Goal: Task Accomplishment & Management: Manage account settings

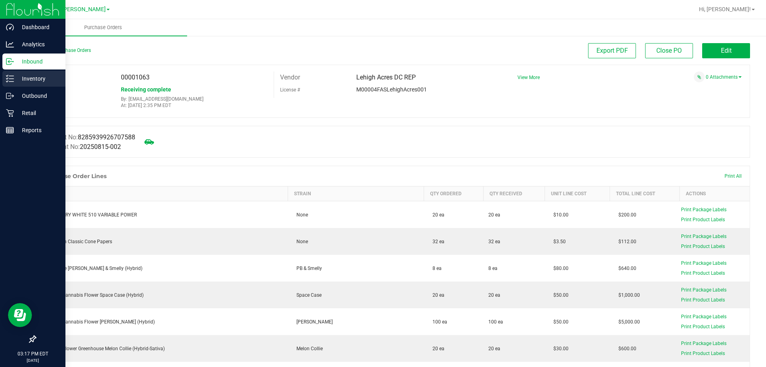
click at [6, 77] on icon at bounding box center [10, 79] width 8 height 8
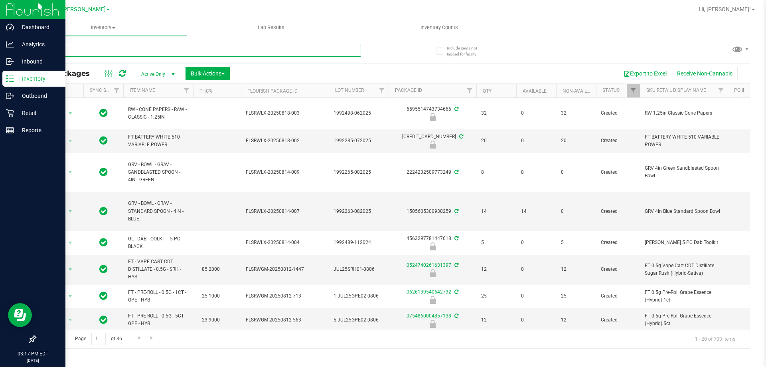
click at [162, 54] on input "text" at bounding box center [198, 51] width 326 height 12
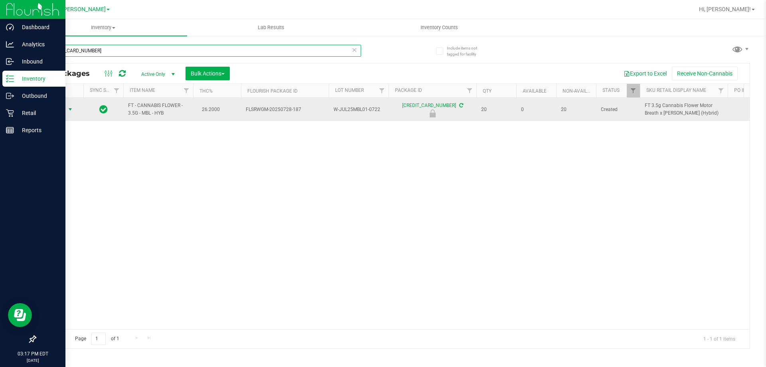
type input "2301897718036271"
click at [65, 109] on span "Action" at bounding box center [54, 109] width 22 height 11
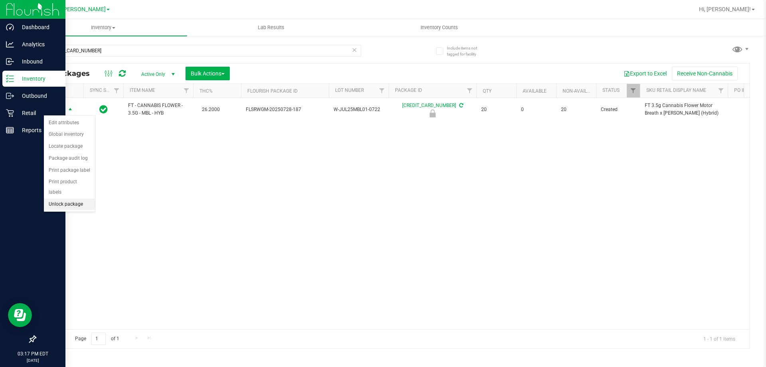
click at [87, 199] on li "Unlock package" at bounding box center [69, 204] width 51 height 12
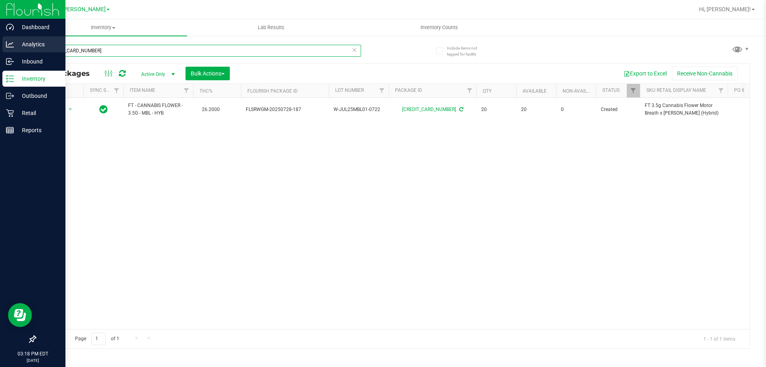
drag, startPoint x: 102, startPoint y: 55, endPoint x: 0, endPoint y: 47, distance: 102.4
click at [0, 47] on div "Dashboard Analytics Inbound Inventory Outbound Retail Reports 03:18 PM EDT 08/1…" at bounding box center [383, 183] width 766 height 367
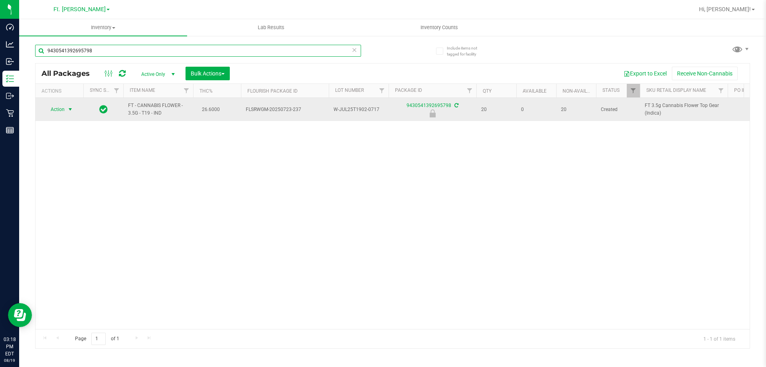
type input "9430541392695798"
click at [57, 111] on span "Action" at bounding box center [54, 109] width 22 height 11
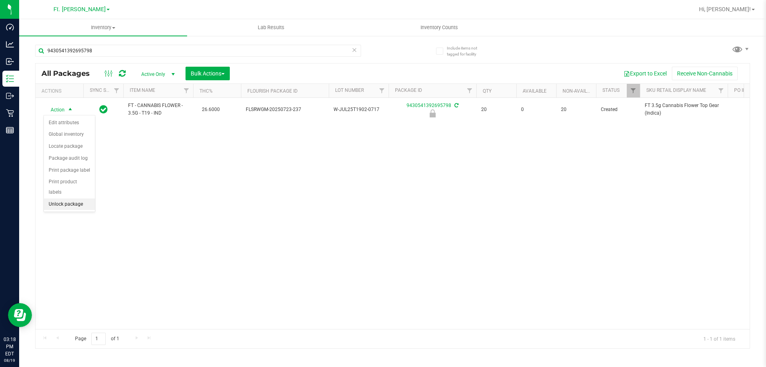
click at [68, 198] on li "Unlock package" at bounding box center [69, 204] width 51 height 12
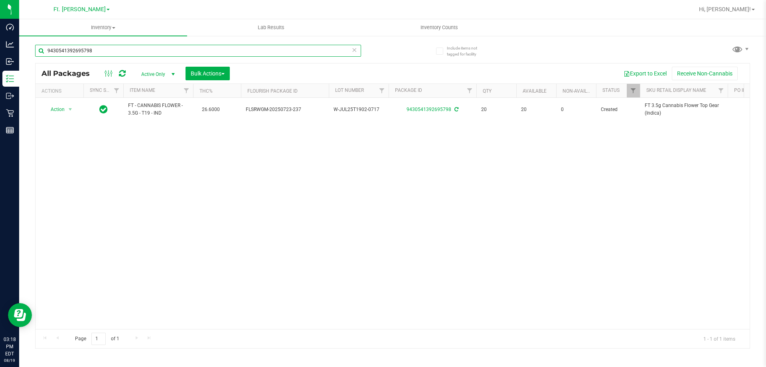
drag, startPoint x: 134, startPoint y: 51, endPoint x: 766, endPoint y: 131, distance: 637.0
click at [2, 0] on html "Dashboard Analytics Inbound Inventory Outbound Retail Reports 03:18 PM EDT 08/1…" at bounding box center [383, 183] width 766 height 367
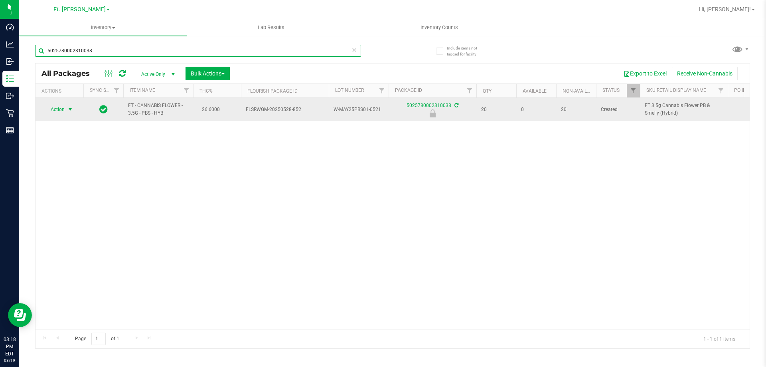
type input "5025780002310038"
click at [73, 105] on span "select" at bounding box center [70, 109] width 10 height 11
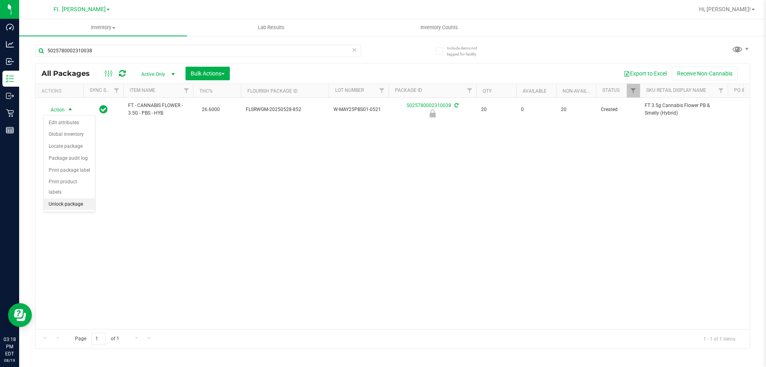
click at [63, 198] on li "Unlock package" at bounding box center [69, 204] width 51 height 12
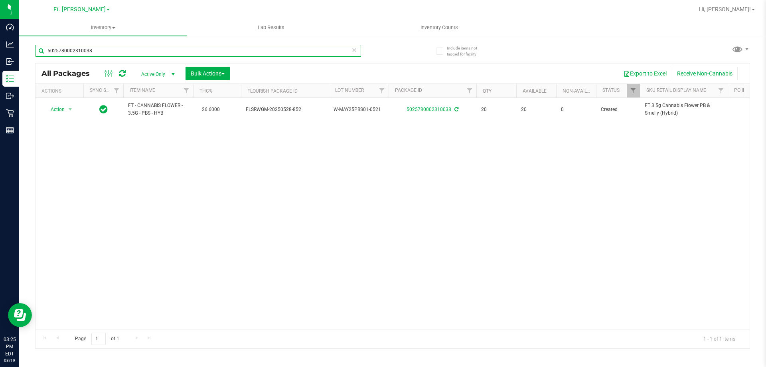
click at [168, 52] on input "5025780002310038" at bounding box center [198, 51] width 326 height 12
type input "0846888161392990"
click at [70, 106] on span "select" at bounding box center [70, 109] width 10 height 11
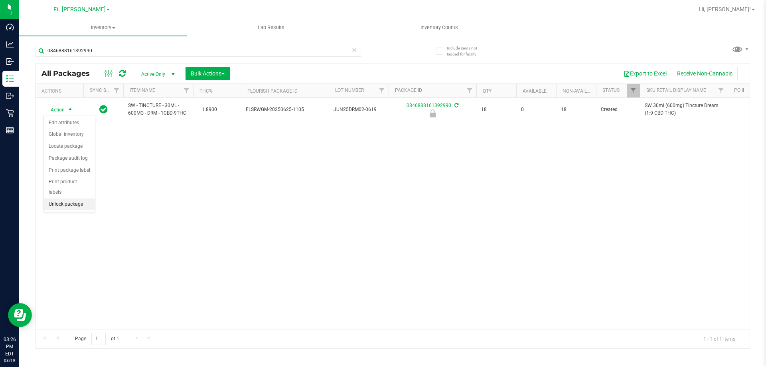
click at [71, 198] on li "Unlock package" at bounding box center [69, 204] width 51 height 12
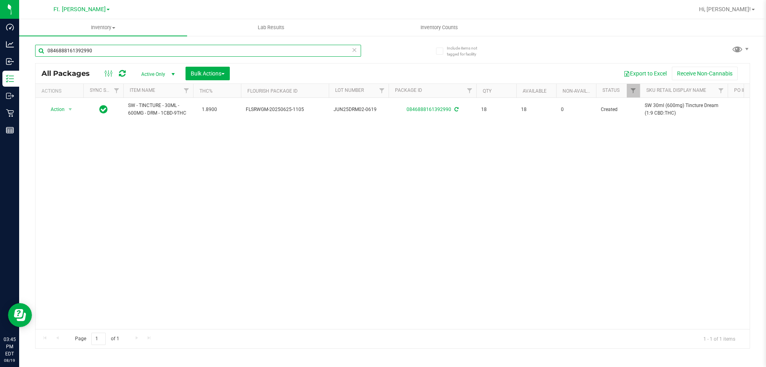
click at [292, 51] on input "0846888161392990" at bounding box center [198, 51] width 326 height 12
type input "0"
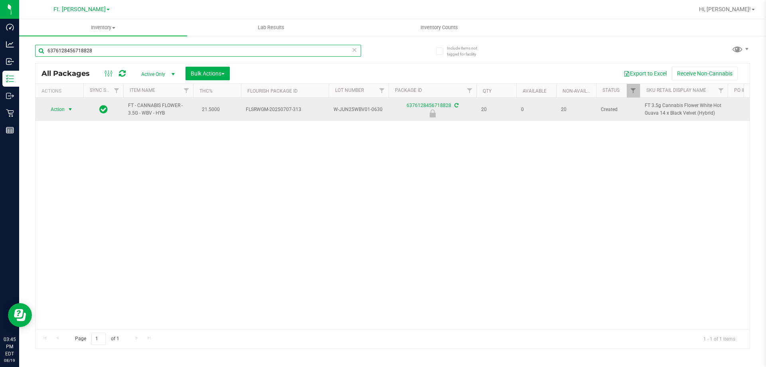
type input "6376128456718828"
click at [70, 108] on span "select" at bounding box center [70, 109] width 6 height 6
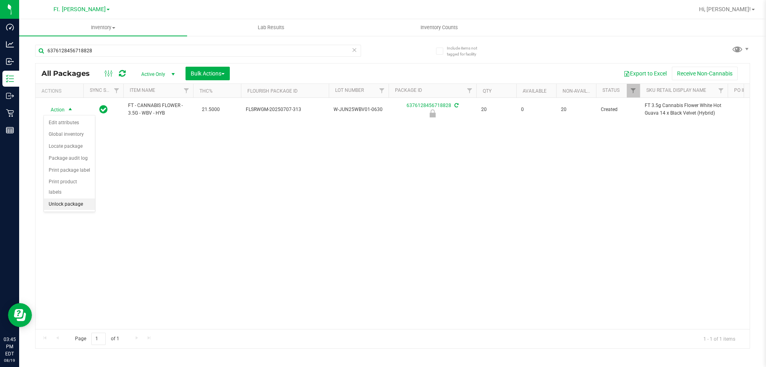
click at [62, 198] on li "Unlock package" at bounding box center [69, 204] width 51 height 12
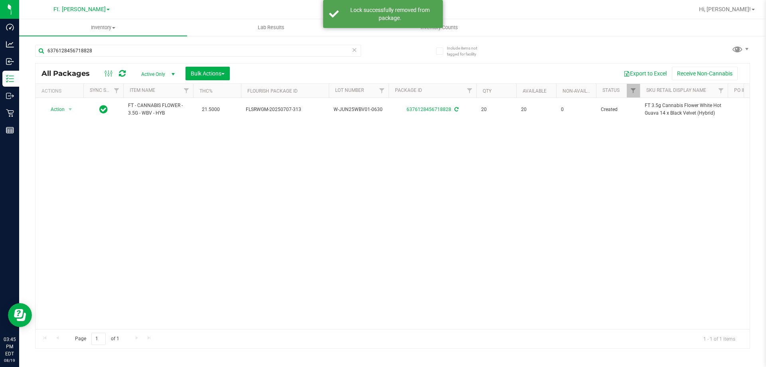
click at [354, 47] on icon at bounding box center [355, 50] width 6 height 10
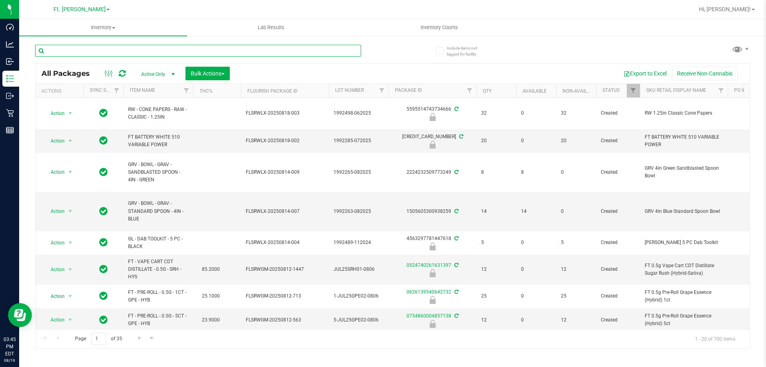
click at [178, 48] on input "text" at bounding box center [198, 51] width 326 height 12
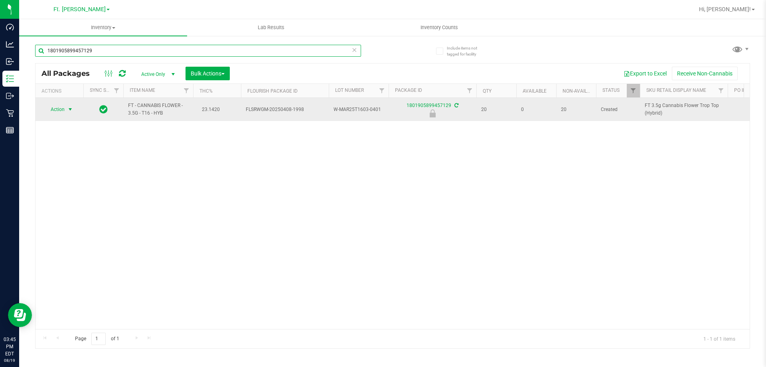
type input "1801905899457129"
click at [69, 110] on span "select" at bounding box center [70, 109] width 6 height 6
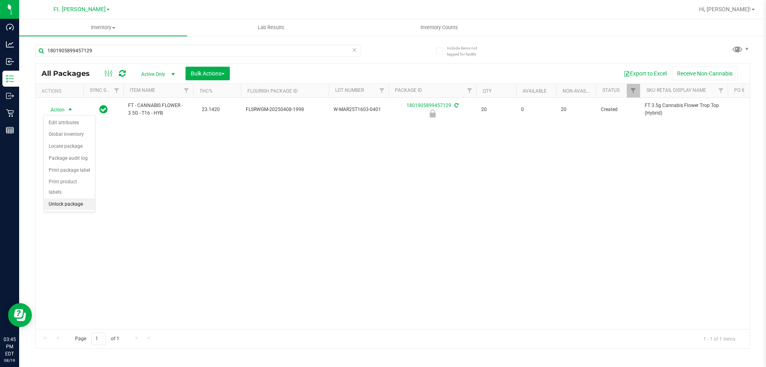
click at [75, 199] on li "Unlock package" at bounding box center [69, 204] width 51 height 12
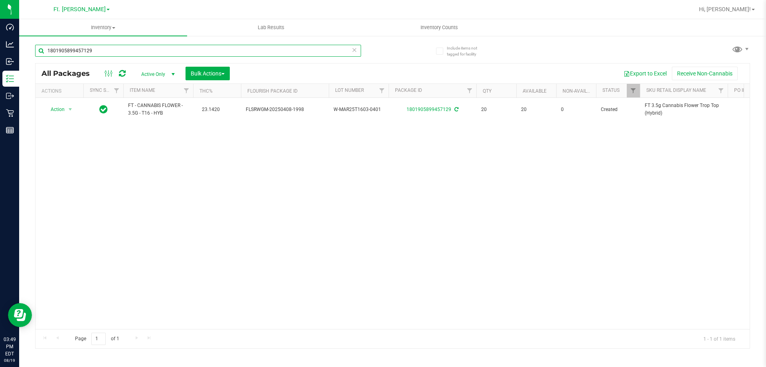
click at [198, 52] on input "1801905899457129" at bounding box center [198, 51] width 326 height 12
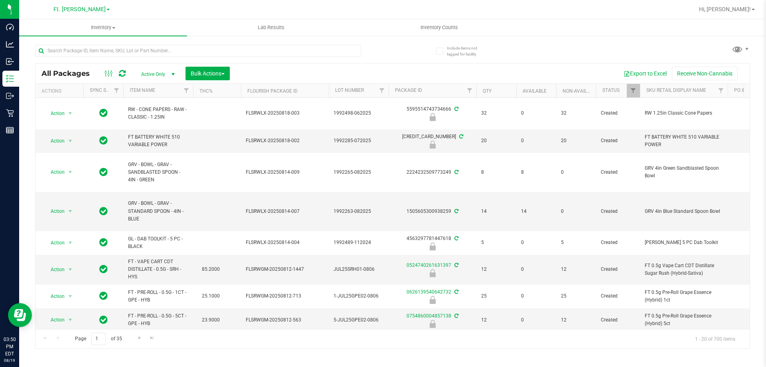
click at [150, 69] on span "Active Only" at bounding box center [156, 74] width 44 height 11
click at [215, 68] on button "Bulk Actions" at bounding box center [208, 74] width 44 height 14
click at [243, 77] on div "Export to Excel Receive Non-Cannabis" at bounding box center [490, 74] width 508 height 14
click at [227, 71] on button "Bulk Actions" at bounding box center [208, 74] width 44 height 14
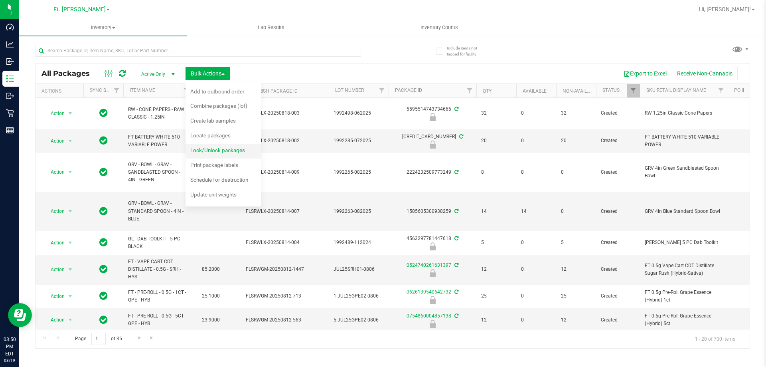
click at [227, 146] on div "Lock/Unlock packages" at bounding box center [222, 151] width 65 height 13
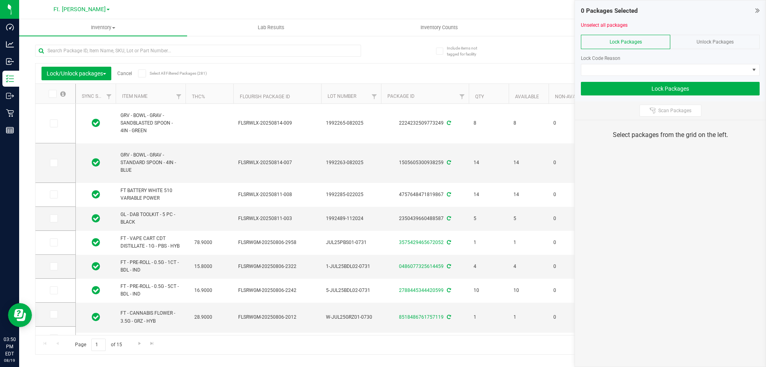
click at [636, 77] on div at bounding box center [670, 79] width 179 height 6
click at [642, 66] on span at bounding box center [665, 69] width 168 height 11
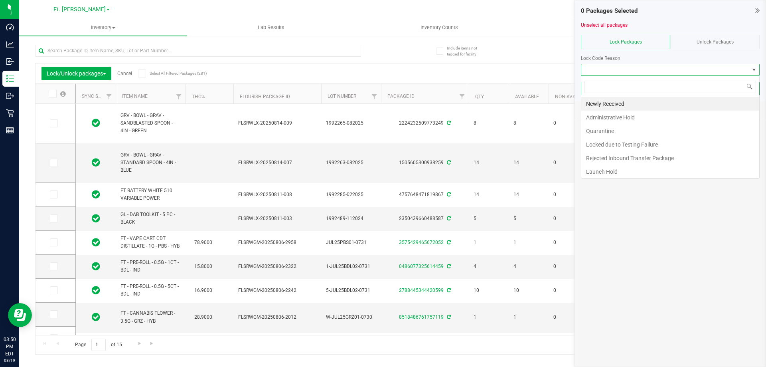
scroll to position [12, 179]
click at [641, 66] on span at bounding box center [665, 69] width 168 height 11
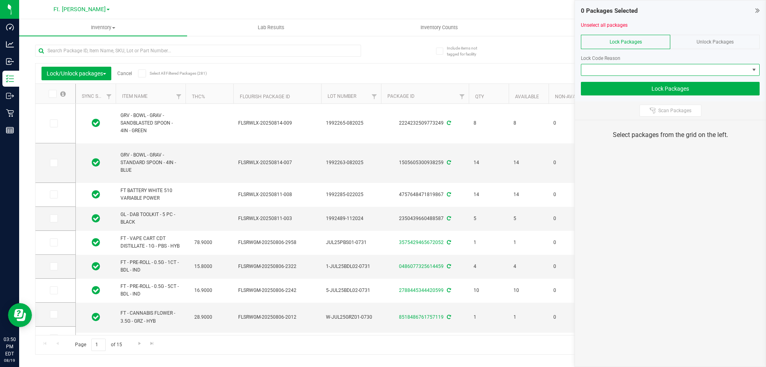
click at [641, 66] on span at bounding box center [665, 69] width 168 height 11
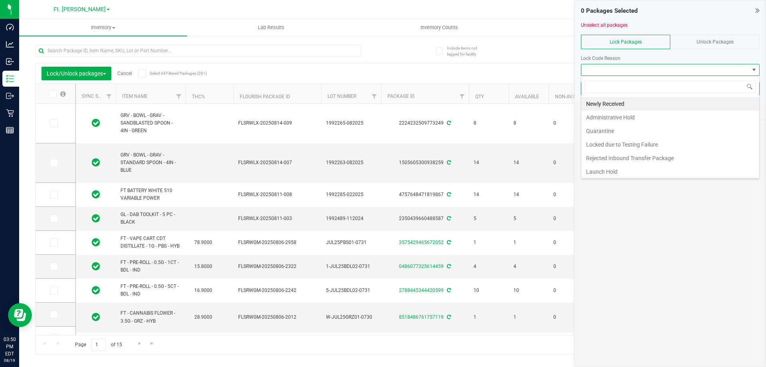
click at [641, 66] on span at bounding box center [665, 69] width 168 height 11
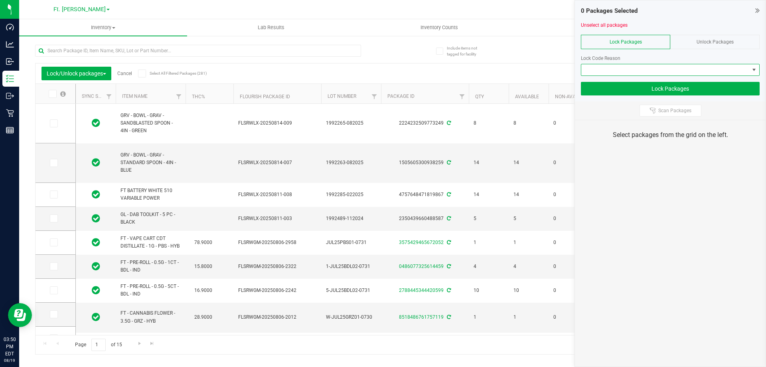
click at [642, 68] on span at bounding box center [665, 69] width 168 height 11
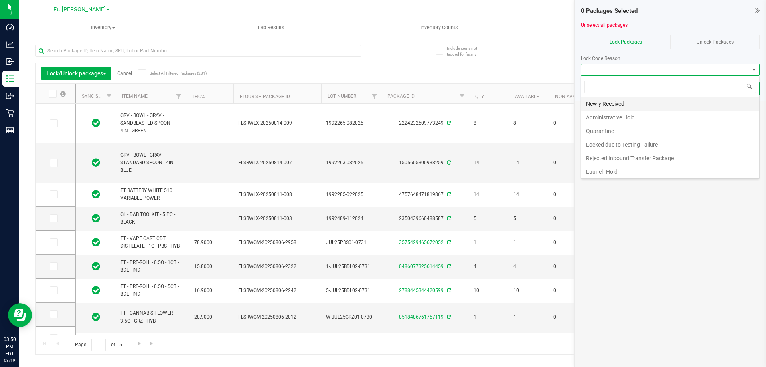
click at [602, 107] on li "Newly Received" at bounding box center [670, 104] width 178 height 14
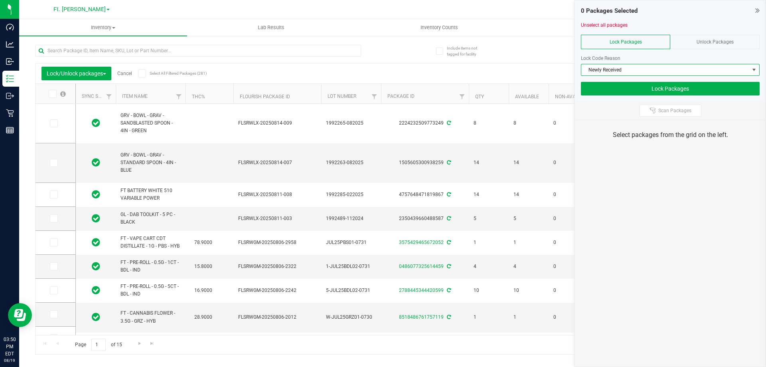
click at [713, 36] on div "Unlock Packages" at bounding box center [714, 42] width 89 height 14
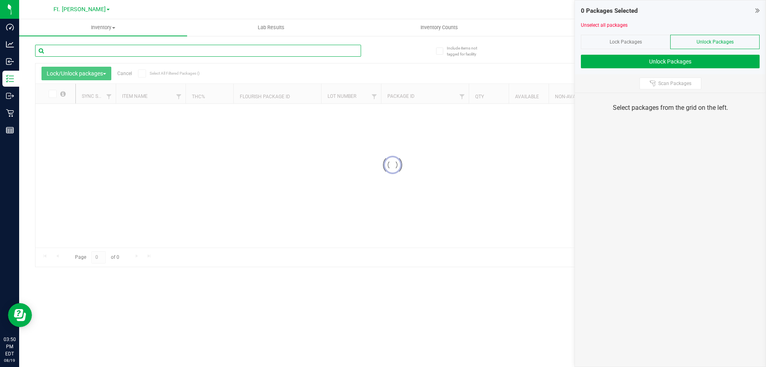
click at [146, 45] on input "text" at bounding box center [198, 51] width 326 height 12
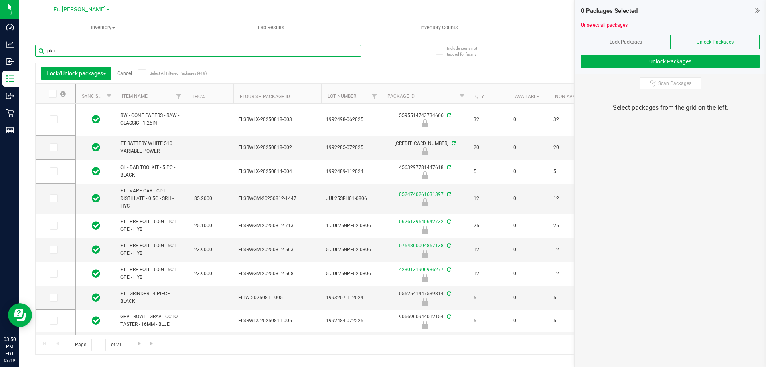
type input "pkn"
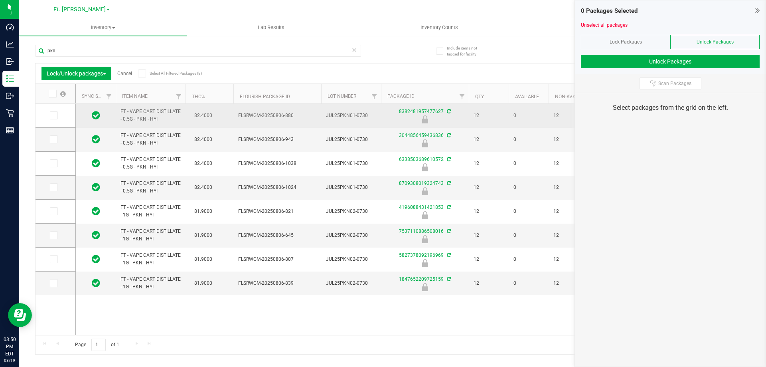
drag, startPoint x: 174, startPoint y: 117, endPoint x: 118, endPoint y: 111, distance: 55.8
click at [118, 111] on td "FT - VAPE CART DISTILLATE - 0.5G - PKN - HYI" at bounding box center [151, 116] width 70 height 24
copy span "FT - VAPE CART DISTILLATE - 0.5G - PKN - HYI"
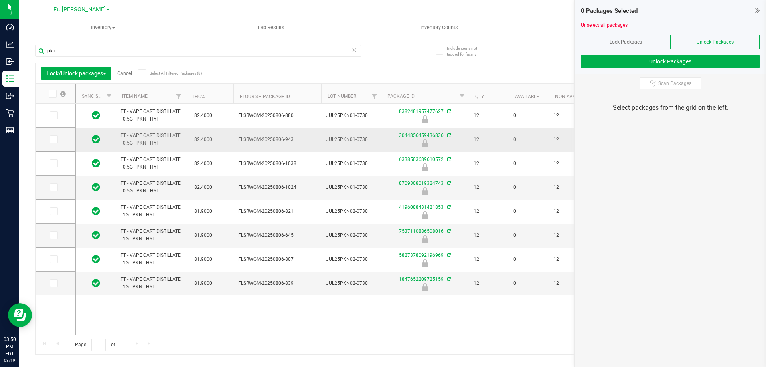
click at [185, 129] on td "FT - VAPE CART DISTILLATE - 0.5G - PKN - HYI" at bounding box center [151, 140] width 70 height 24
click at [50, 94] on icon at bounding box center [51, 94] width 5 height 0
click at [0, 0] on input "checkbox" at bounding box center [0, 0] width 0 height 0
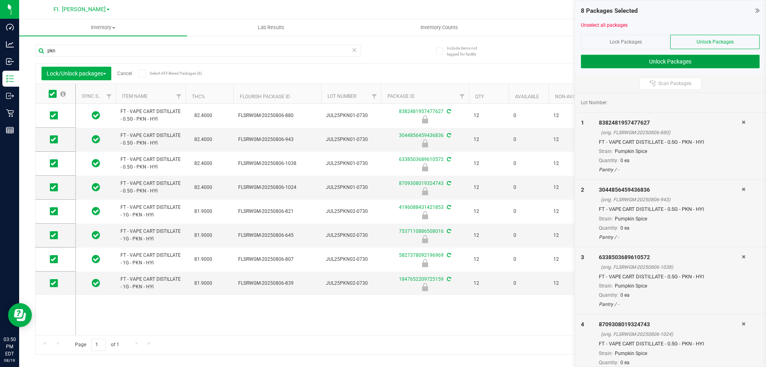
click at [674, 61] on button "Unlock Packages" at bounding box center [670, 62] width 179 height 14
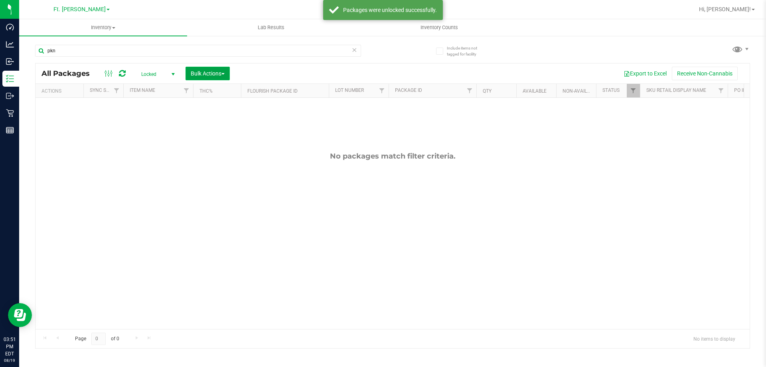
click at [195, 76] on span "Bulk Actions" at bounding box center [208, 73] width 34 height 6
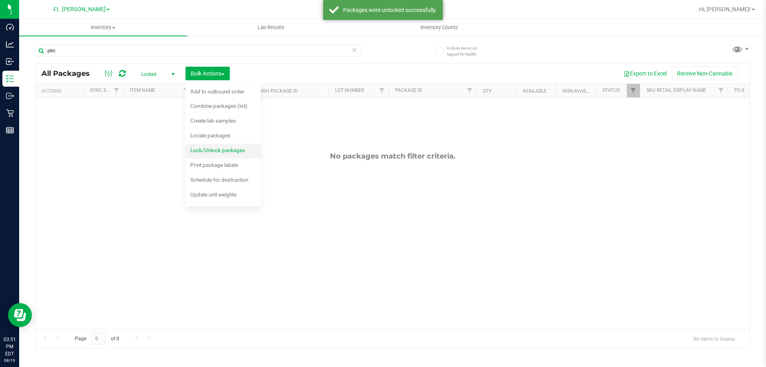
click at [227, 151] on span "Lock/Unlock packages" at bounding box center [217, 150] width 55 height 6
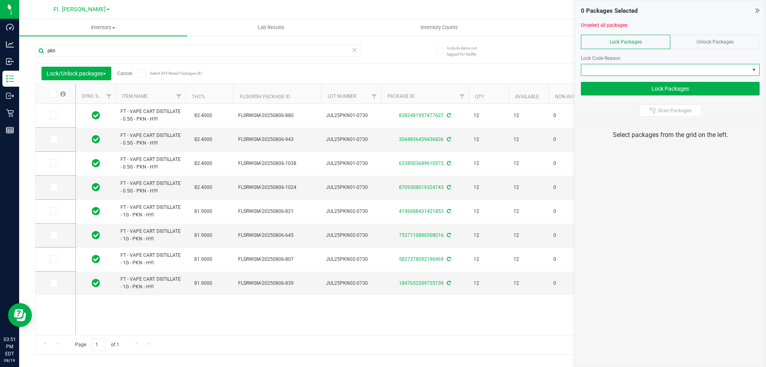
click at [674, 71] on span at bounding box center [665, 69] width 168 height 11
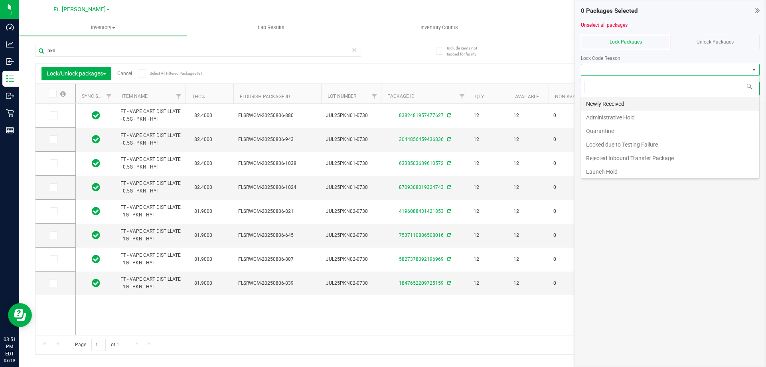
scroll to position [12, 179]
click at [611, 167] on li "Launch Hold" at bounding box center [670, 172] width 178 height 14
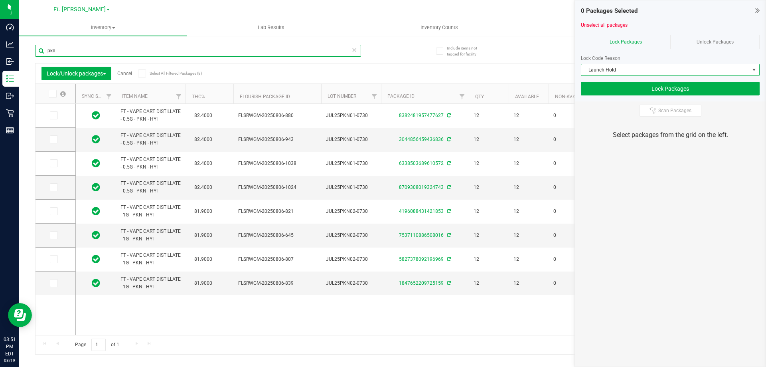
click at [148, 54] on input "pkn" at bounding box center [198, 51] width 326 height 12
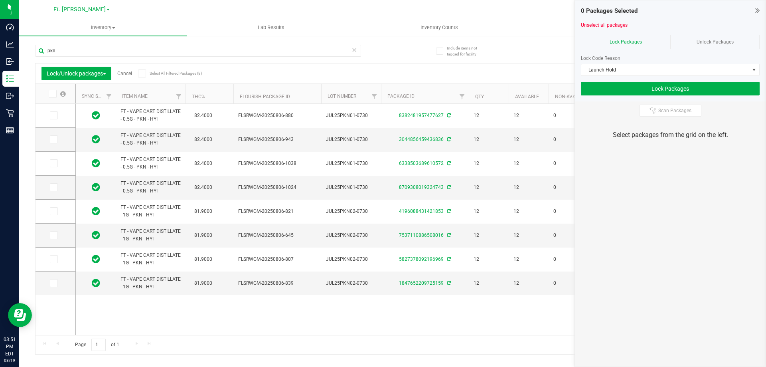
click at [51, 94] on icon at bounding box center [51, 94] width 5 height 0
click at [0, 0] on input "checkbox" at bounding box center [0, 0] width 0 height 0
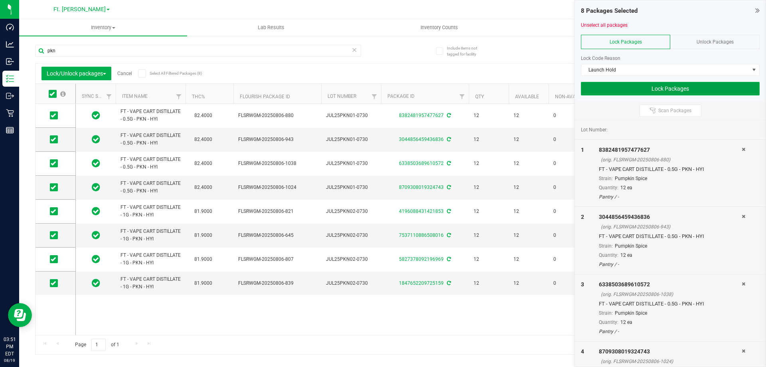
click at [675, 94] on button "Lock Packages" at bounding box center [670, 89] width 179 height 14
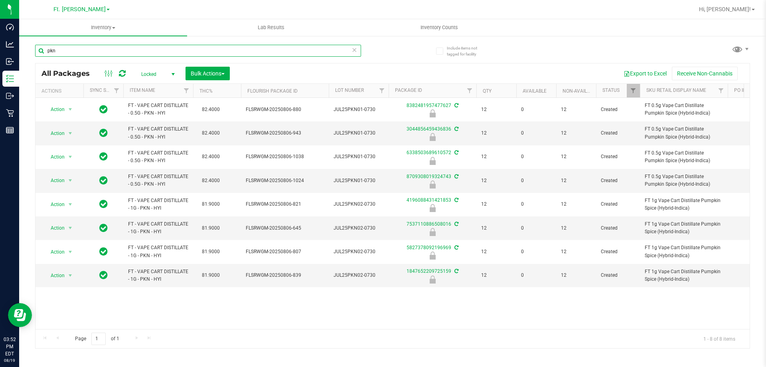
click at [193, 49] on input "pkn" at bounding box center [198, 51] width 326 height 12
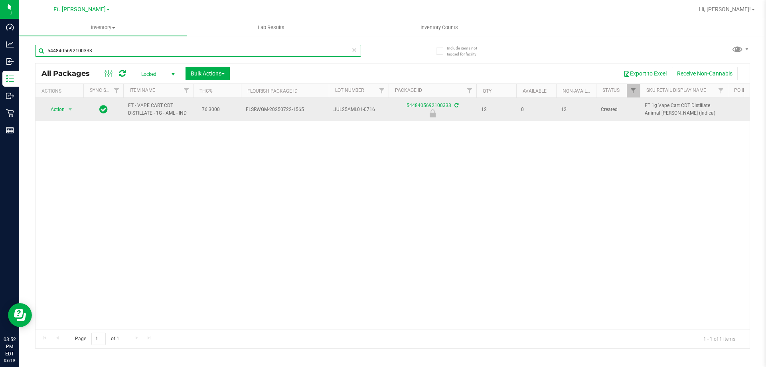
type input "5448405692100333"
click at [61, 111] on span "Action" at bounding box center [54, 109] width 22 height 11
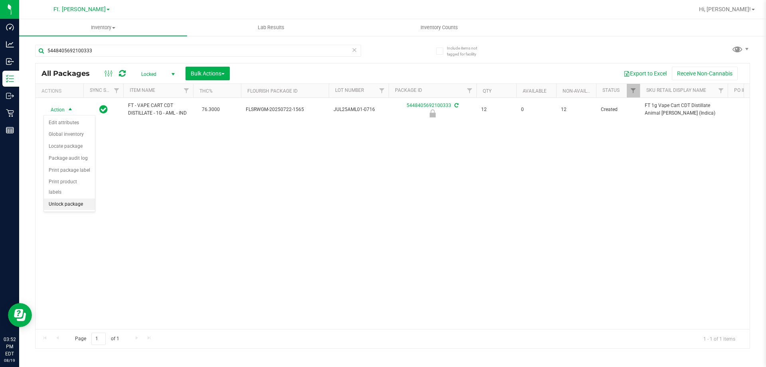
click at [84, 198] on li "Unlock package" at bounding box center [69, 204] width 51 height 12
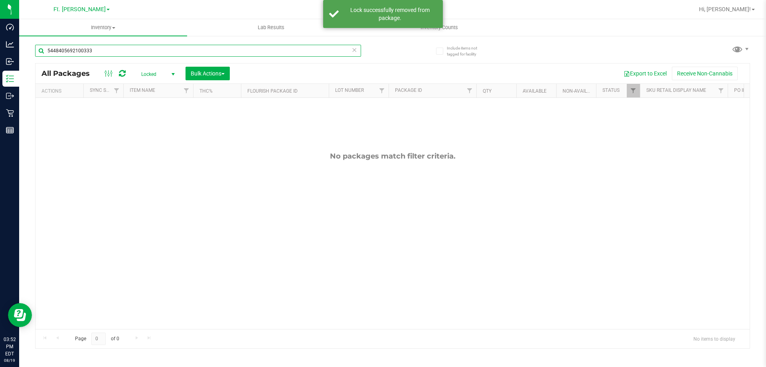
click at [109, 47] on input "5448405692100333" at bounding box center [198, 51] width 326 height 12
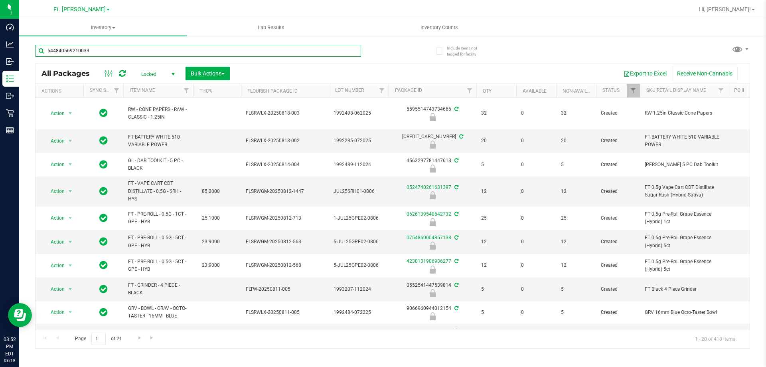
type input "5448405692100333"
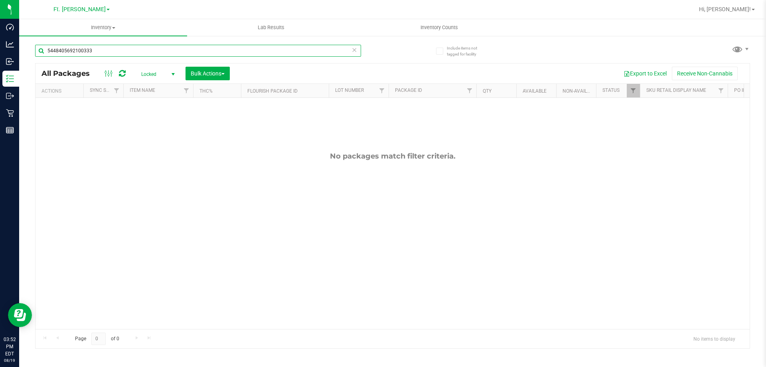
click at [109, 47] on input "5448405692100333" at bounding box center [198, 51] width 326 height 12
click at [152, 66] on div "All Packages Locked Active Only Lab Samples Locked All External Internal Bulk A…" at bounding box center [393, 73] width 714 height 20
click at [156, 67] on div "Locked Active Only Lab Samples Locked All External Internal Bulk Actions Add to…" at bounding box center [184, 74] width 101 height 14
click at [162, 75] on span "Locked" at bounding box center [156, 74] width 44 height 11
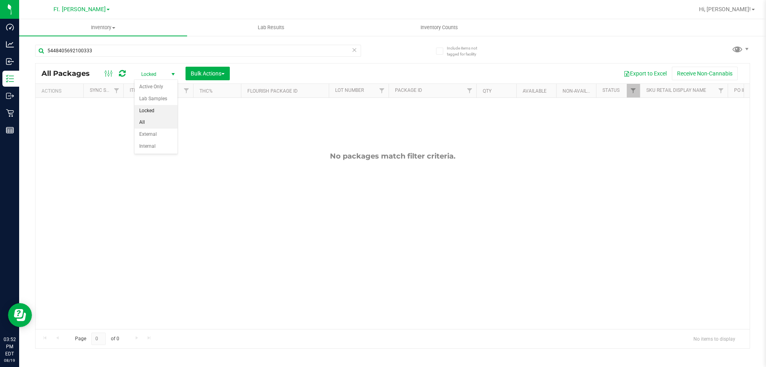
click at [148, 124] on li "All" at bounding box center [155, 123] width 43 height 12
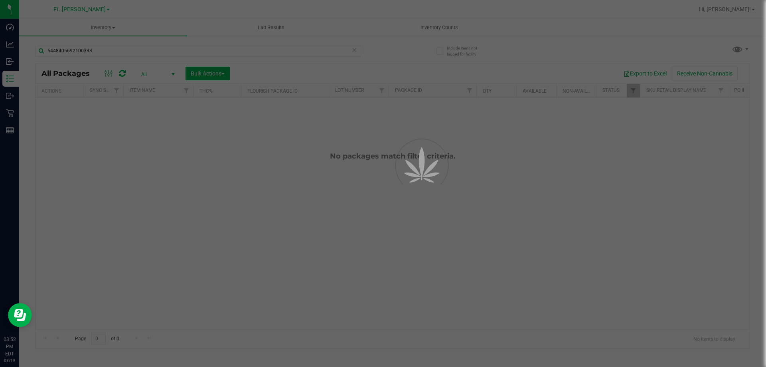
click at [126, 53] on div at bounding box center [383, 183] width 766 height 367
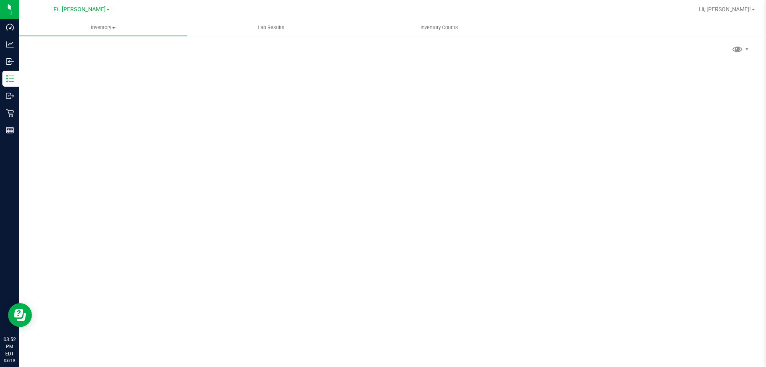
click at [126, 53] on div "Scan Packages 0" at bounding box center [392, 159] width 715 height 233
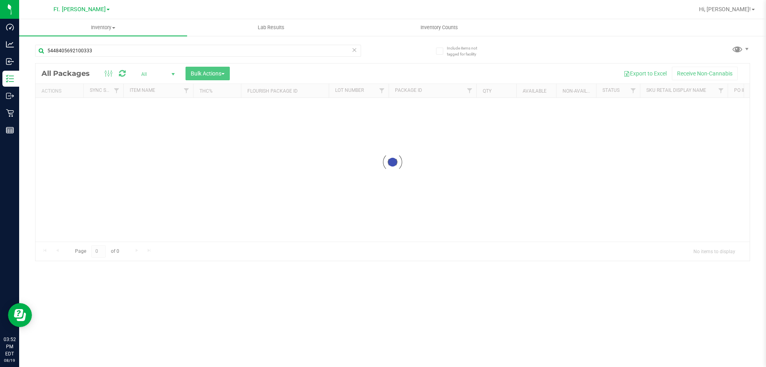
click at [126, 53] on input "5448405692100333" at bounding box center [198, 51] width 326 height 12
click at [374, 74] on div at bounding box center [393, 161] width 714 height 197
click at [271, 45] on input "5448405692100333" at bounding box center [198, 51] width 326 height 12
click at [271, 45] on div "Inventory All packages All inventory Waste log Create inventory Lab Results Inv…" at bounding box center [392, 193] width 747 height 348
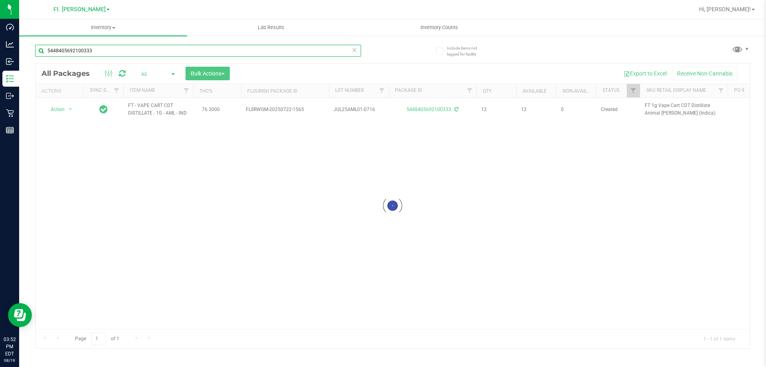
click at [271, 45] on input "5448405692100333" at bounding box center [198, 51] width 326 height 12
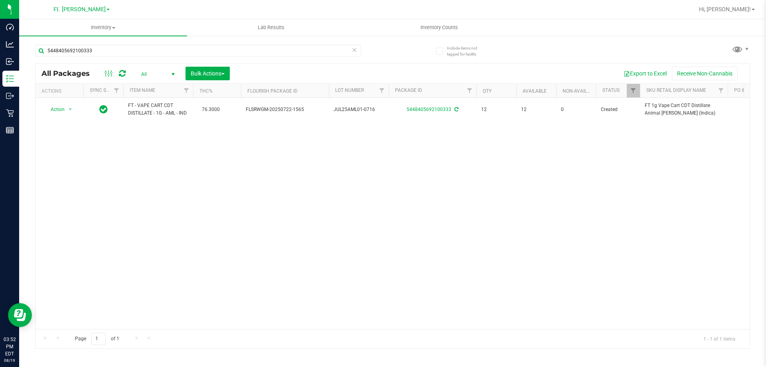
click at [163, 115] on span "FT - VAPE CART CDT DISTILLATE - 1G - AML - IND" at bounding box center [158, 109] width 60 height 15
copy td "FT - VAPE CART CDT DISTILLATE - 1G - AML - IND"
click at [206, 47] on input "5448405692100333" at bounding box center [198, 51] width 326 height 12
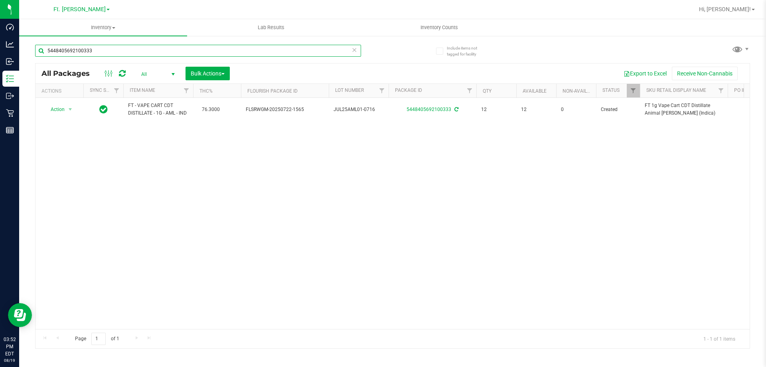
click at [206, 47] on input "5448405692100333" at bounding box center [198, 51] width 326 height 12
paste input "FT - VAPE CART CDT DISTILLATE - 1G - AML - IND"
type input "FT - VAPE CART CDT DISTILLATE - 1G - AML - IND"
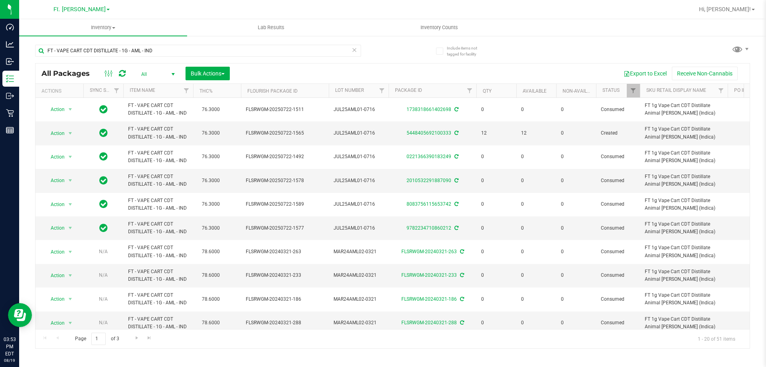
click at [128, 70] on div at bounding box center [115, 74] width 27 height 10
click at [154, 75] on span "All" at bounding box center [156, 74] width 44 height 11
click at [162, 88] on li "Active Only" at bounding box center [155, 87] width 43 height 12
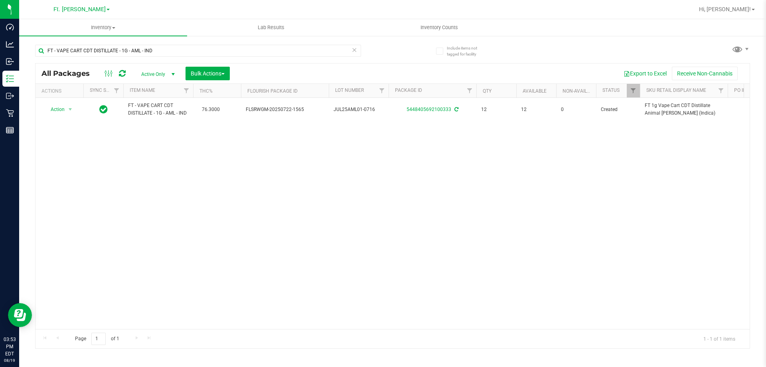
click at [253, 136] on div "Action Action Adjust qty Create package Edit attributes Global inventory Locate…" at bounding box center [393, 213] width 714 height 231
click at [263, 136] on div "Action Action Adjust qty Create package Edit attributes Global inventory Locate…" at bounding box center [393, 213] width 714 height 231
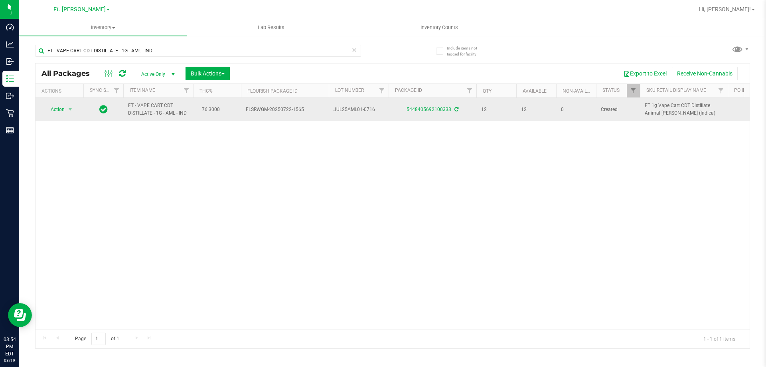
click at [182, 119] on td "FT - VAPE CART CDT DISTILLATE - 1G - AML - IND" at bounding box center [158, 109] width 70 height 23
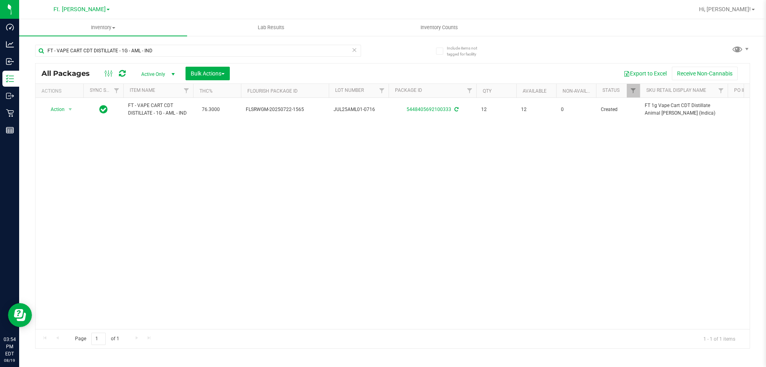
click at [205, 132] on div "Action Action Adjust qty Create package Edit attributes Global inventory Locate…" at bounding box center [393, 213] width 714 height 231
click at [211, 135] on div "Action Action Adjust qty Create package Edit attributes Global inventory Locate…" at bounding box center [393, 213] width 714 height 231
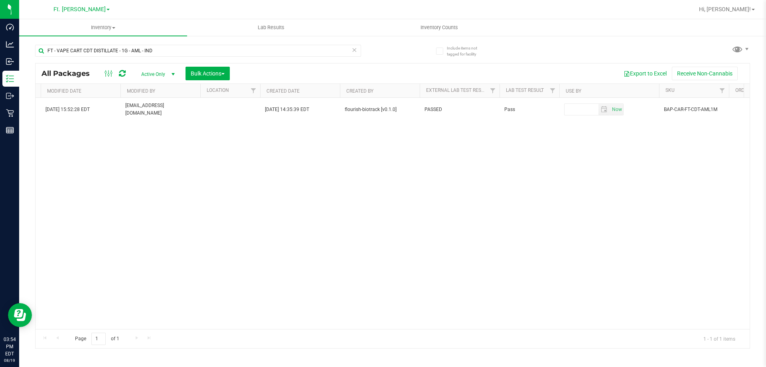
scroll to position [0, 1345]
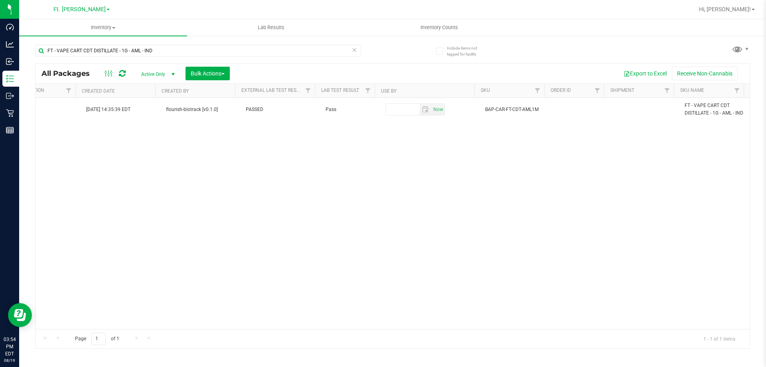
drag, startPoint x: 211, startPoint y: 135, endPoint x: 569, endPoint y: 145, distance: 358.0
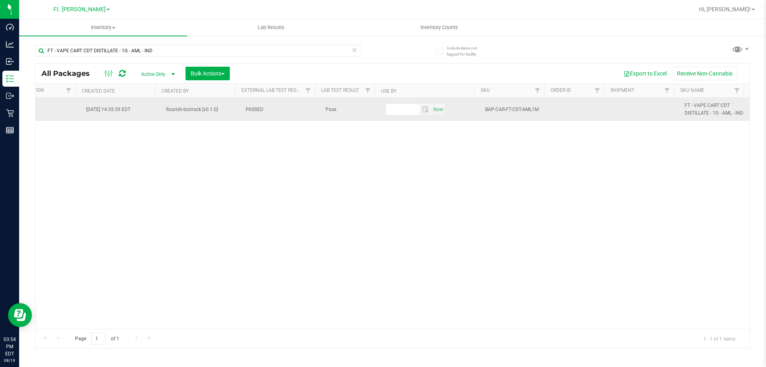
scroll to position [0, 0]
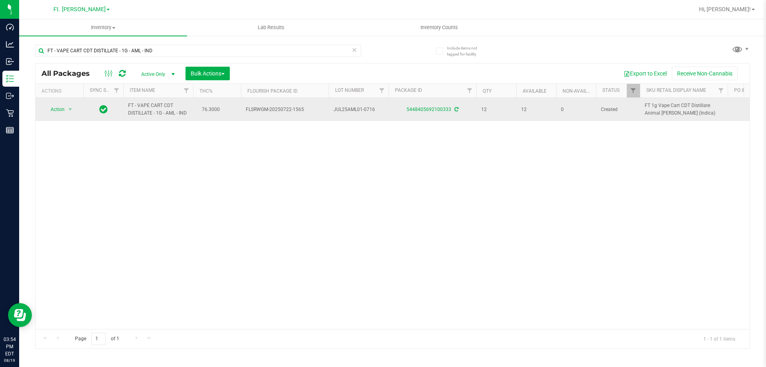
drag, startPoint x: 713, startPoint y: 157, endPoint x: 391, endPoint y: 102, distance: 326.6
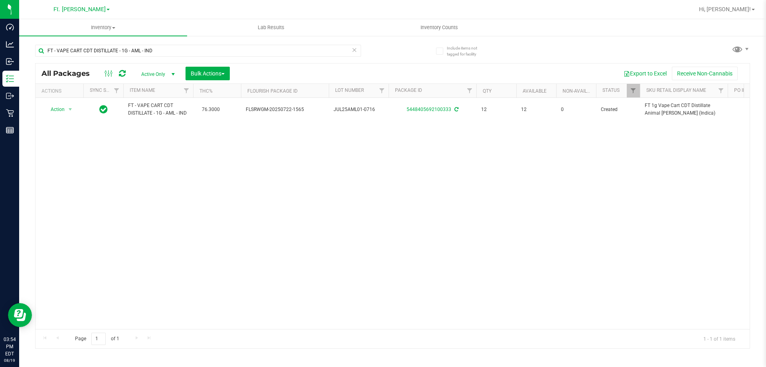
scroll to position [0, 1345]
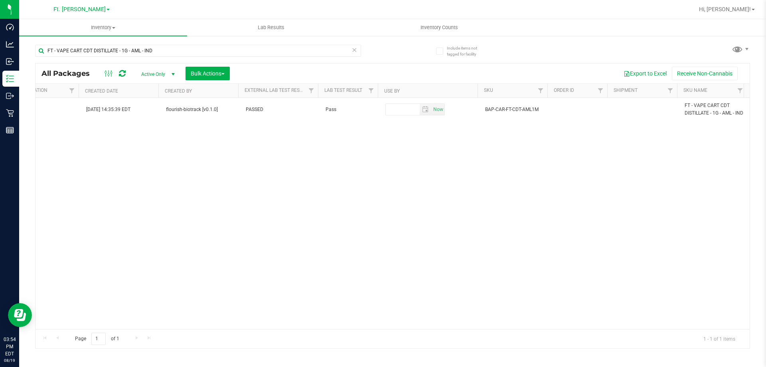
drag, startPoint x: 431, startPoint y: 138, endPoint x: 715, endPoint y: 138, distance: 283.7
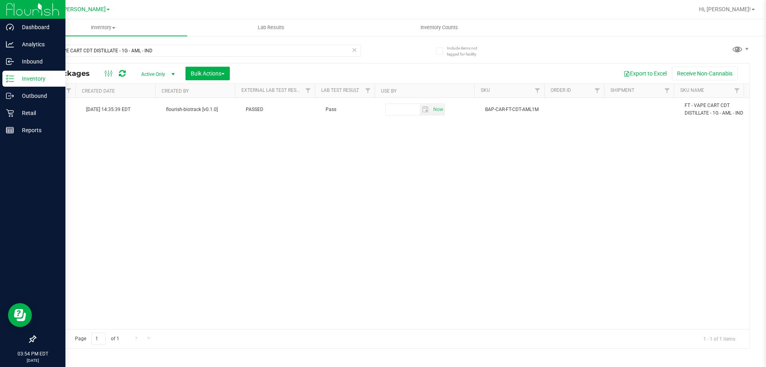
scroll to position [0, 0]
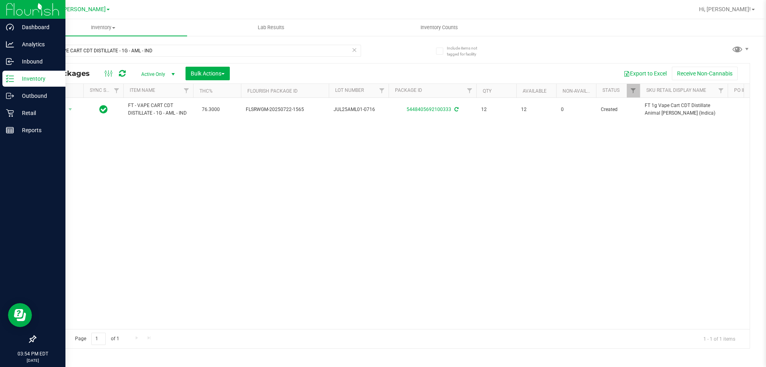
drag, startPoint x: 707, startPoint y: 122, endPoint x: 0, endPoint y: 73, distance: 708.4
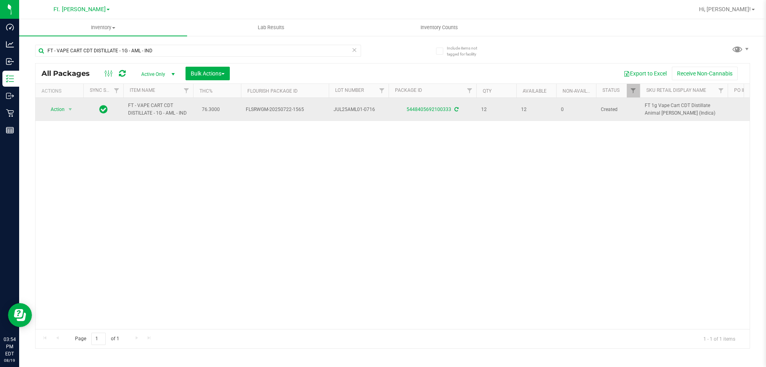
click at [154, 109] on span "FT - VAPE CART CDT DISTILLATE - 1G - AML - IND" at bounding box center [158, 109] width 60 height 15
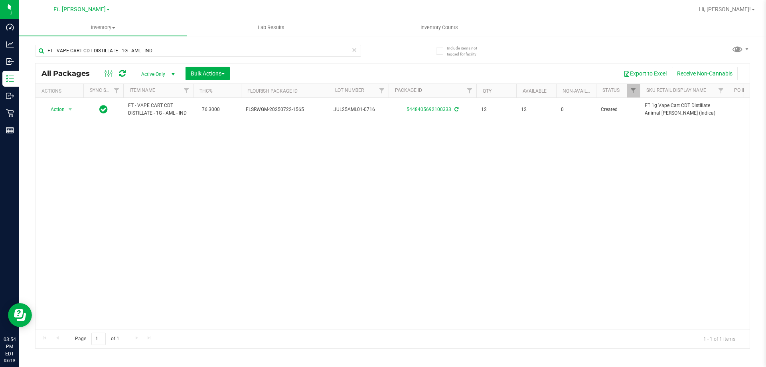
drag, startPoint x: 154, startPoint y: 109, endPoint x: 121, endPoint y: 136, distance: 42.8
click at [119, 136] on div "Action Action Adjust qty Create package Edit attributes Global inventory Locate…" at bounding box center [393, 213] width 714 height 231
click at [121, 136] on div "Action Action Adjust qty Create package Edit attributes Global inventory Locate…" at bounding box center [393, 213] width 714 height 231
click at [288, 51] on input "FT - VAPE CART CDT DISTILLATE - 1G - AML - IND" at bounding box center [198, 51] width 326 height 12
type input "F"
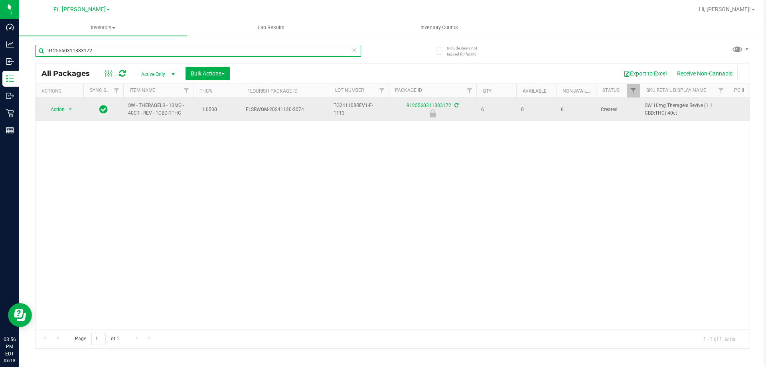
type input "9125560311383172"
drag, startPoint x: 72, startPoint y: 117, endPoint x: 61, endPoint y: 112, distance: 11.6
click at [71, 117] on td "Action Action Edit attributes Global inventory Locate package Package audit log…" at bounding box center [60, 109] width 48 height 23
click at [60, 111] on span "Action" at bounding box center [54, 109] width 22 height 11
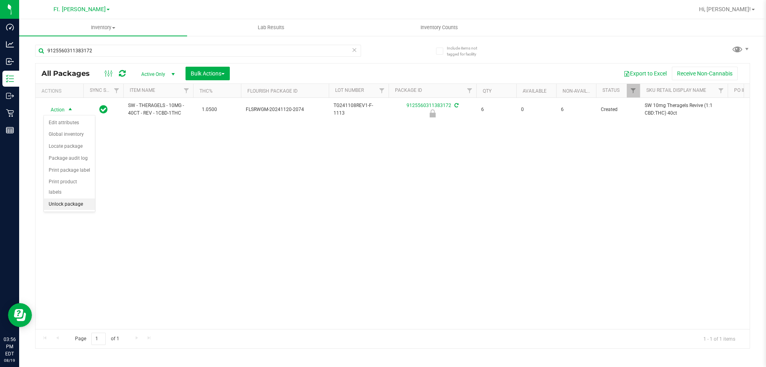
click at [79, 198] on li "Unlock package" at bounding box center [69, 204] width 51 height 12
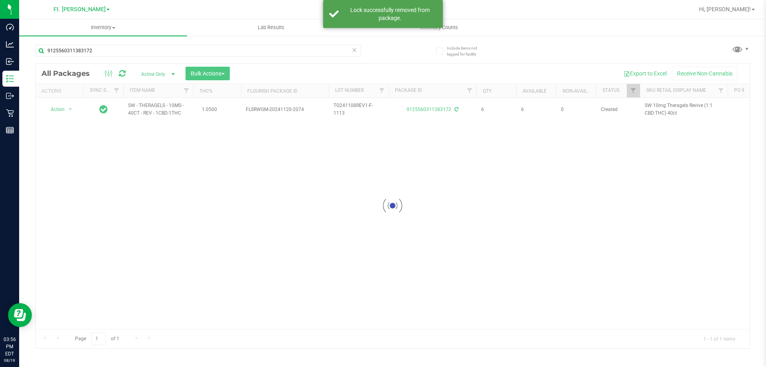
click at [176, 60] on div "9125560311383172" at bounding box center [198, 54] width 326 height 18
click at [177, 54] on input "9125560311383172" at bounding box center [198, 51] width 326 height 12
click at [176, 54] on input "9125560311383172" at bounding box center [198, 51] width 326 height 12
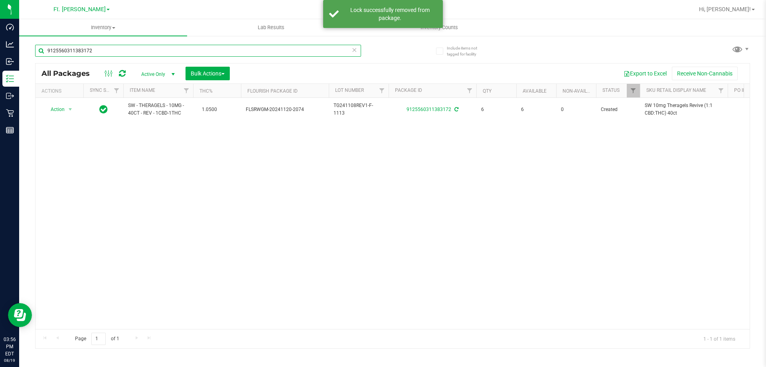
click at [176, 52] on input "9125560311383172" at bounding box center [198, 51] width 326 height 12
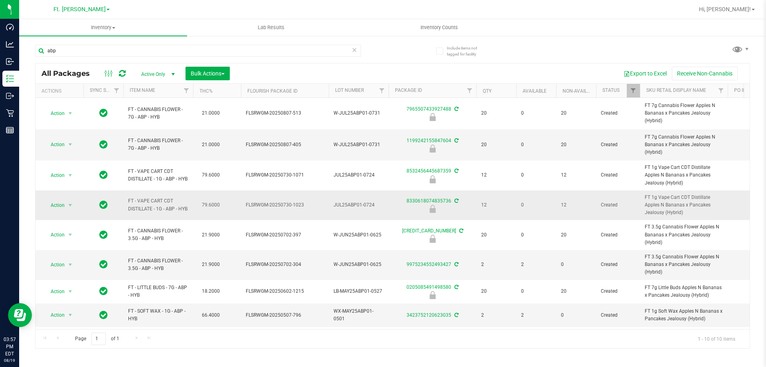
drag, startPoint x: 147, startPoint y: 211, endPoint x: 119, endPoint y: 195, distance: 33.3
copy tr "FT - VAPE CART CDT DISTILLATE - 1G - ABP - HYB"
click at [117, 53] on input "abp" at bounding box center [198, 51] width 326 height 12
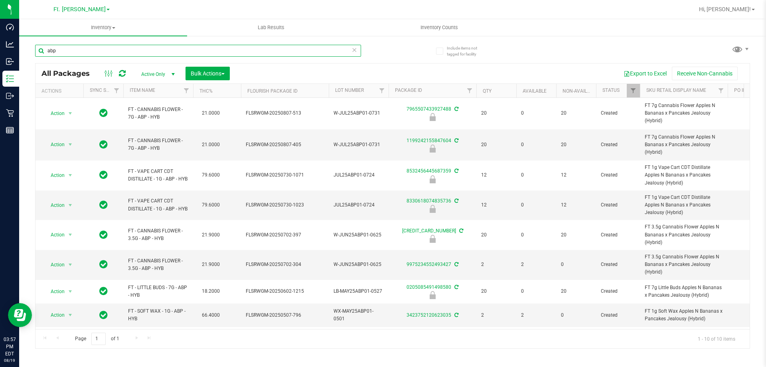
paste input "FT - VAPE CART CDT DISTILLATE - 1G - ABP - HYB"
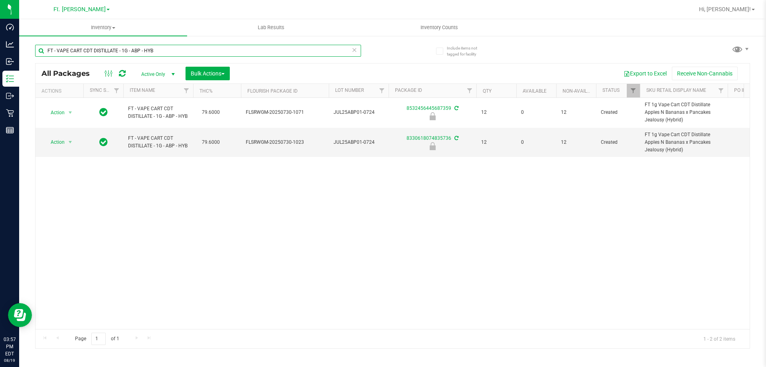
click at [117, 53] on input "FT - VAPE CART CDT DISTILLATE - 1G - ABP - HYB" at bounding box center [198, 51] width 326 height 12
click at [119, 53] on input "FT - VAPE CART CDT DISTILLATE - 1G - ABP - HYB" at bounding box center [198, 51] width 326 height 12
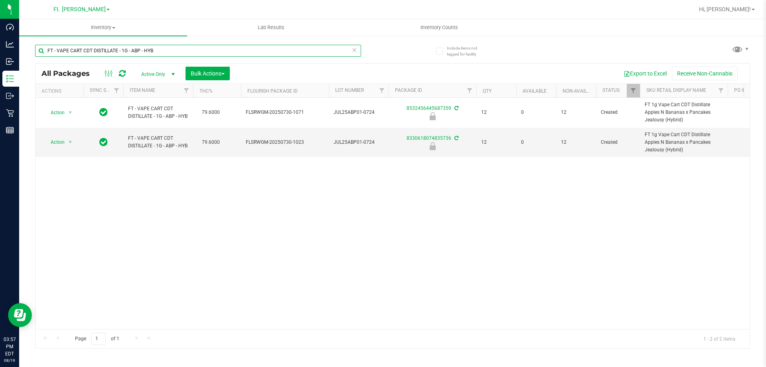
click at [126, 52] on input "FT - VAPE CART CDT DISTILLATE - 1G - ABP - HYB" at bounding box center [198, 51] width 326 height 12
type input "FT - VAPE CART CDT DISTILLATE 1G - ABP - HYB"
click at [126, 52] on input "FT - VAPE CART CDT DISTILLATE 1G - ABP - HYB" at bounding box center [198, 51] width 326 height 12
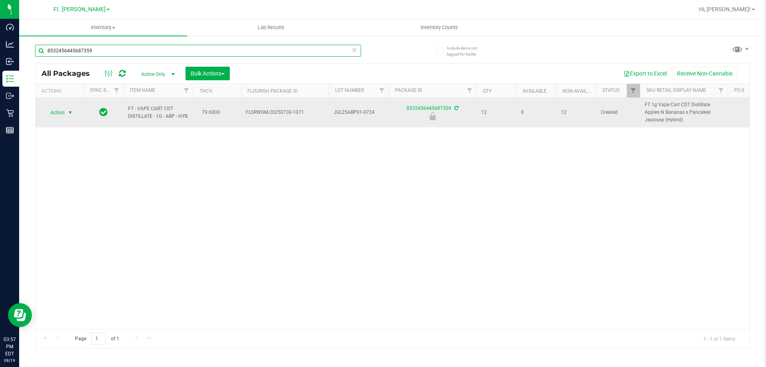
type input "8532456445687359"
click at [73, 110] on span "select" at bounding box center [70, 112] width 6 height 6
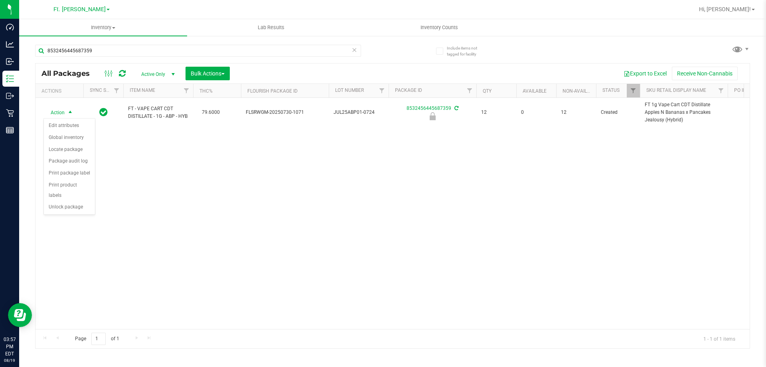
click at [71, 204] on div "Action Edit attributes Global inventory Locate package Package audit log Print …" at bounding box center [69, 166] width 52 height 97
click at [74, 201] on li "Unlock package" at bounding box center [69, 207] width 51 height 12
click at [102, 186] on div "FT - VAPE CART CDT DISTILLATE - 1G - ABP - HYB 79.6000 FLSRWGM-20250730-1071 JU…" at bounding box center [393, 213] width 714 height 231
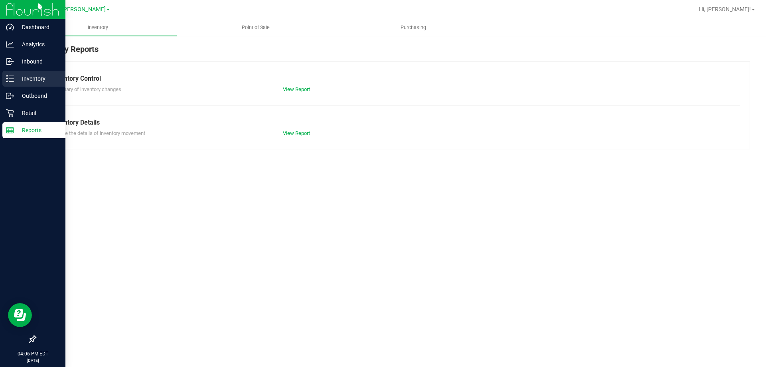
click at [18, 79] on p "Inventory" at bounding box center [38, 79] width 48 height 10
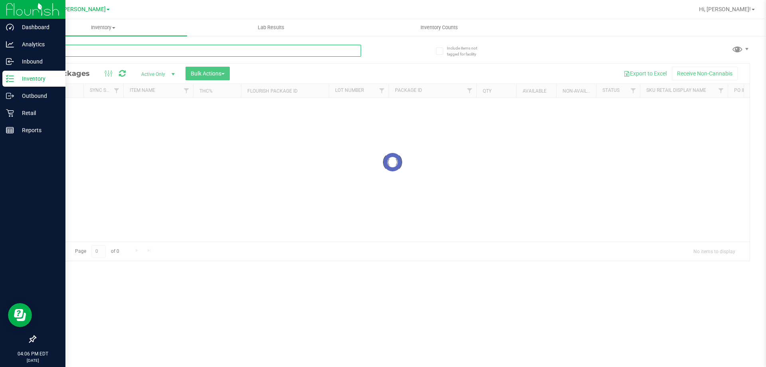
click at [198, 54] on input "text" at bounding box center [198, 51] width 326 height 12
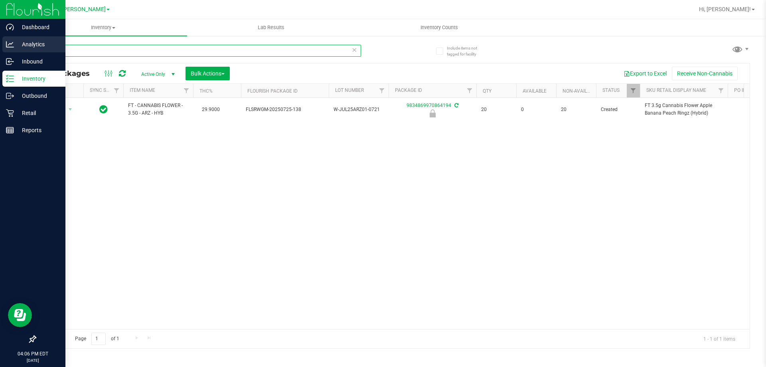
drag, startPoint x: 127, startPoint y: 49, endPoint x: 0, endPoint y: 38, distance: 127.4
click at [0, 38] on div "Dashboard Analytics Inbound Inventory Outbound Retail Reports 04:06 PM EDT 08/1…" at bounding box center [383, 183] width 766 height 367
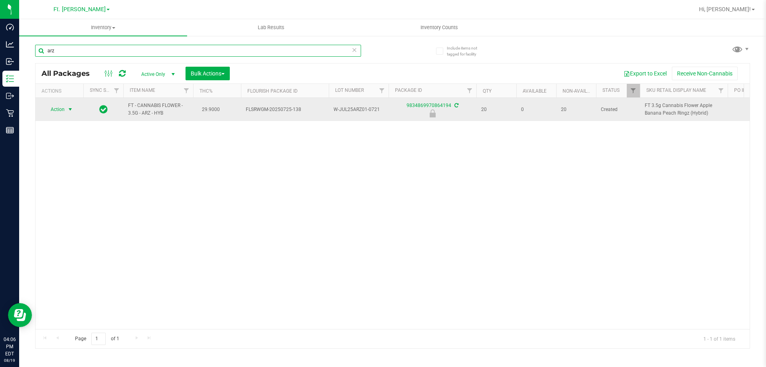
type input "arz"
click at [68, 105] on span "select" at bounding box center [70, 109] width 10 height 11
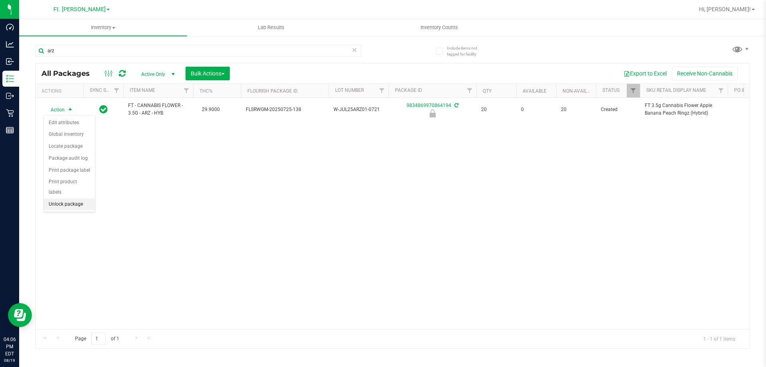
click at [79, 198] on li "Unlock package" at bounding box center [69, 204] width 51 height 12
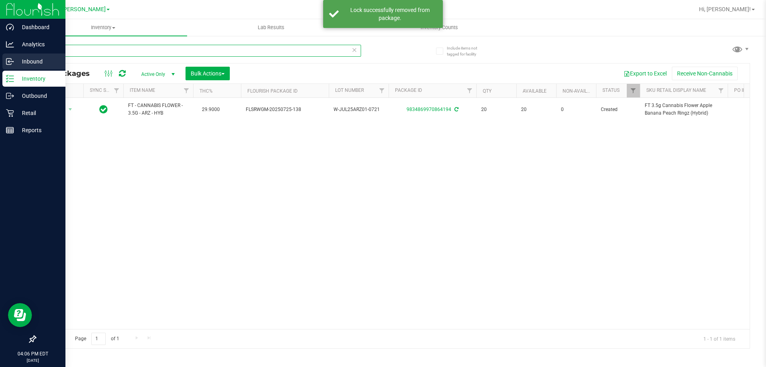
drag, startPoint x: 78, startPoint y: 48, endPoint x: 0, endPoint y: 63, distance: 79.2
click at [0, 63] on div "Dashboard Analytics Inbound Inventory Outbound Retail Reports 04:06 PM EDT 08/1…" at bounding box center [383, 183] width 766 height 367
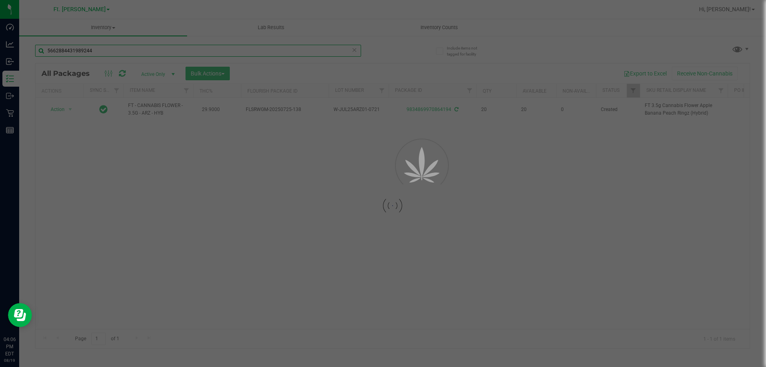
type input "5662884431989244"
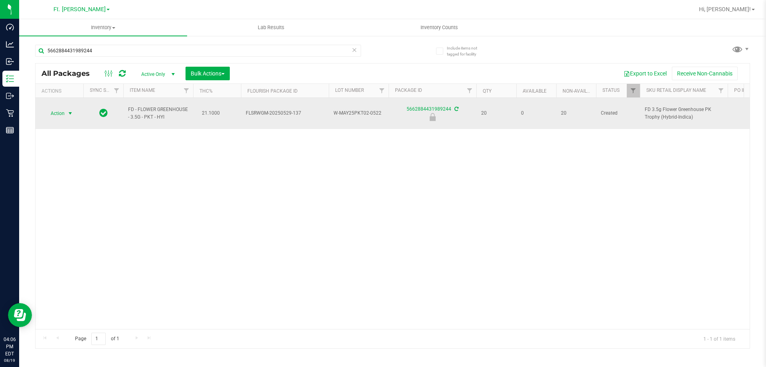
click at [72, 110] on span "select" at bounding box center [70, 113] width 6 height 6
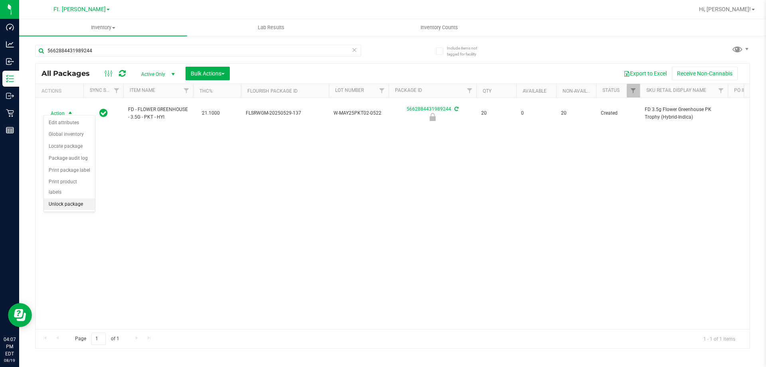
click at [71, 198] on li "Unlock package" at bounding box center [69, 204] width 51 height 12
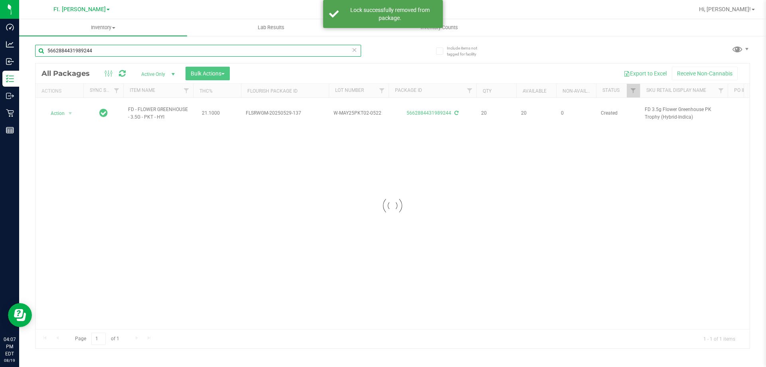
click at [105, 53] on input "5662884431989244" at bounding box center [198, 51] width 326 height 12
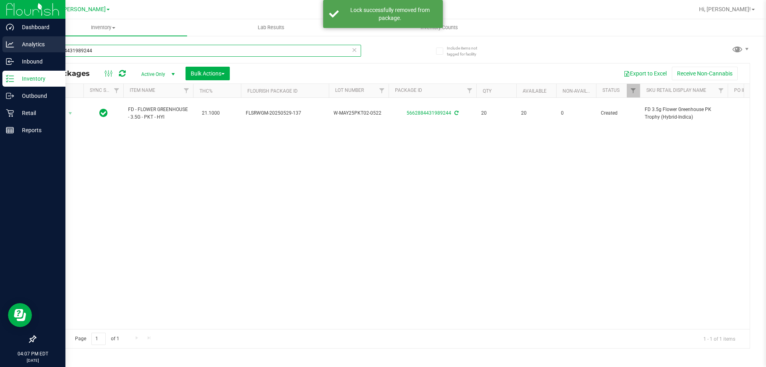
drag, startPoint x: 97, startPoint y: 56, endPoint x: 0, endPoint y: 42, distance: 98.3
click at [0, 42] on div "Dashboard Analytics Inbound Inventory Outbound Retail Reports 04:07 PM EDT 08/1…" at bounding box center [383, 183] width 766 height 367
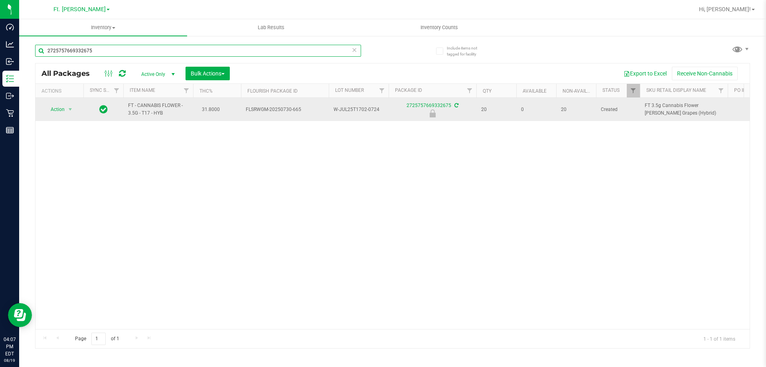
type input "2725757669332675"
click at [61, 107] on span "Action" at bounding box center [54, 109] width 22 height 11
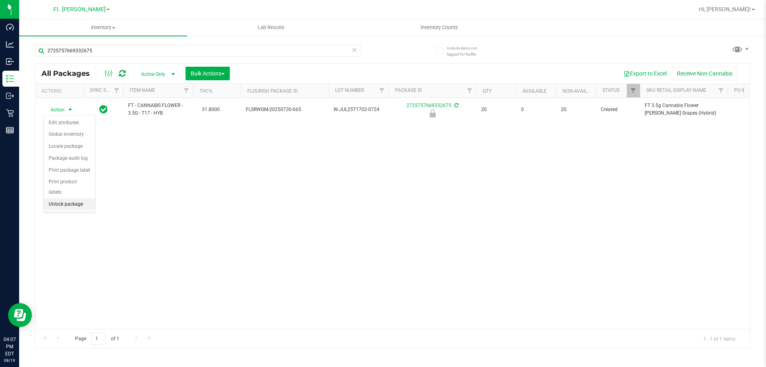
click at [65, 198] on li "Unlock package" at bounding box center [69, 204] width 51 height 12
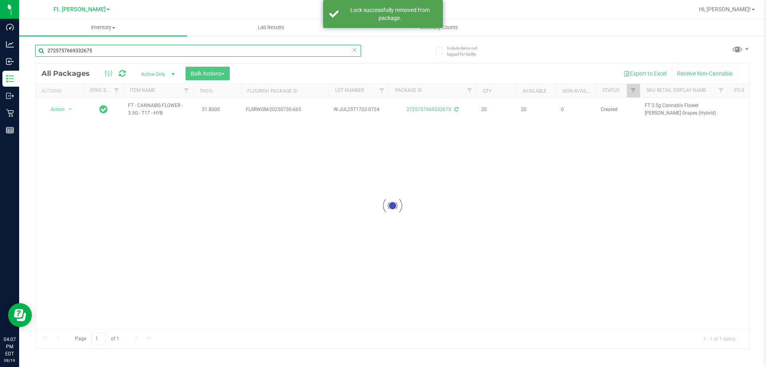
click at [100, 55] on input "2725757669332675" at bounding box center [198, 51] width 326 height 12
click at [100, 54] on input "2725757669332675" at bounding box center [198, 51] width 326 height 12
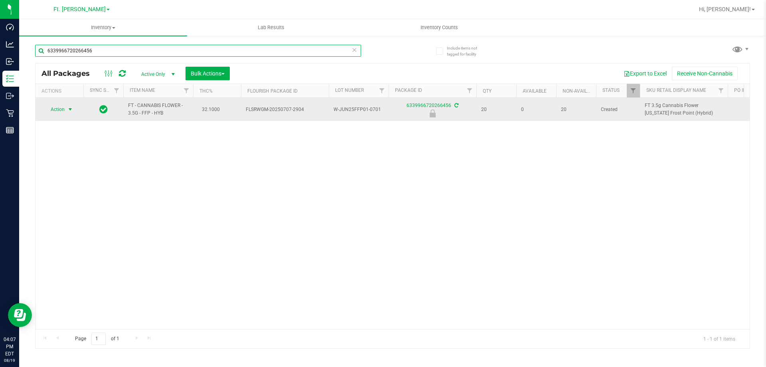
type input "6339966720266456"
click at [65, 108] on span "select" at bounding box center [70, 109] width 10 height 11
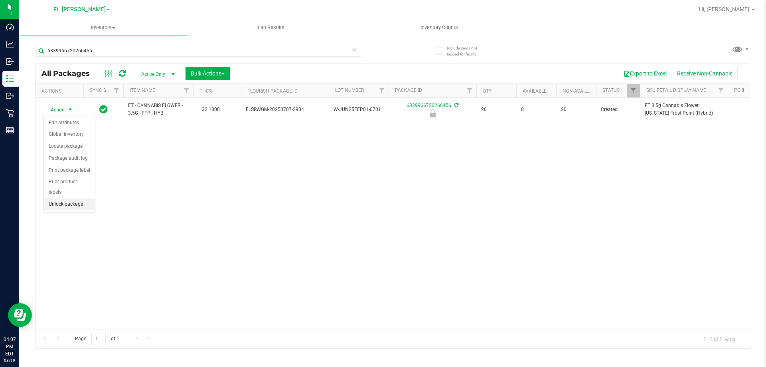
click at [63, 198] on li "Unlock package" at bounding box center [69, 204] width 51 height 12
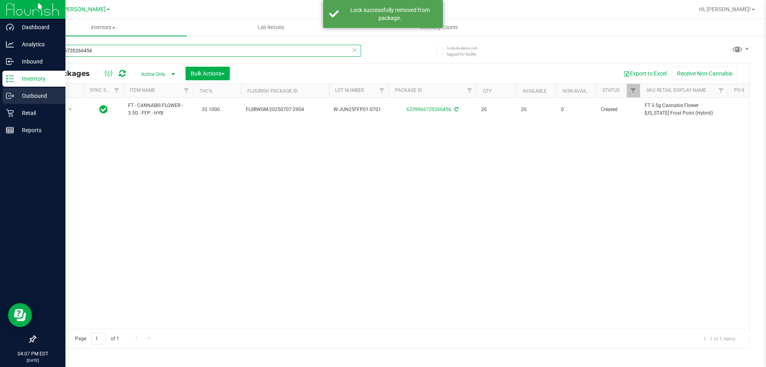
drag, startPoint x: 98, startPoint y: 48, endPoint x: 308, endPoint y: 78, distance: 211.7
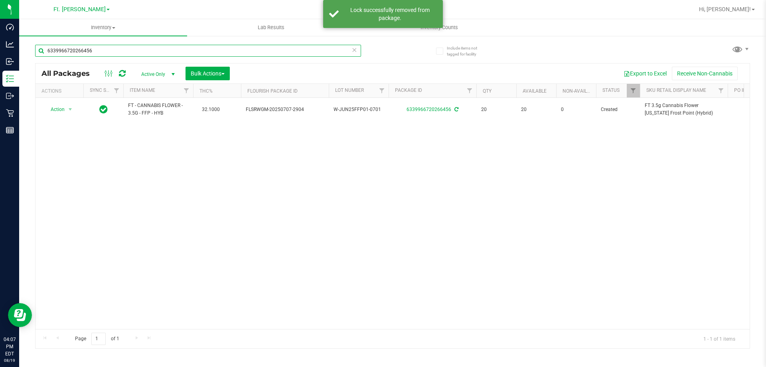
click at [2, 89] on div "Dashboard Analytics Inbound Inventory Outbound Retail Reports 04:07 PM EDT 08/1…" at bounding box center [383, 183] width 766 height 367
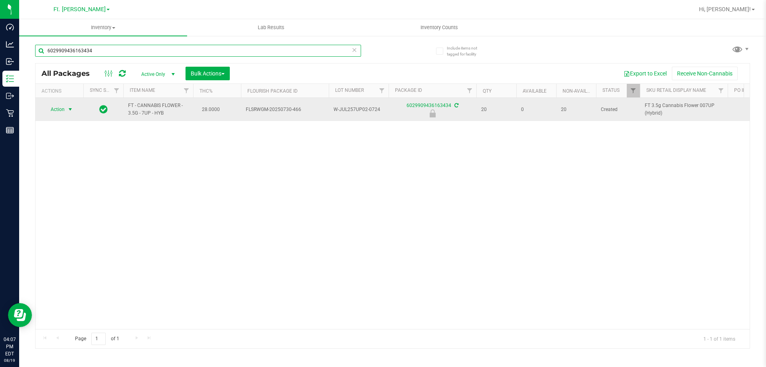
type input "6029909436163434"
click at [61, 109] on span "Action" at bounding box center [54, 109] width 22 height 11
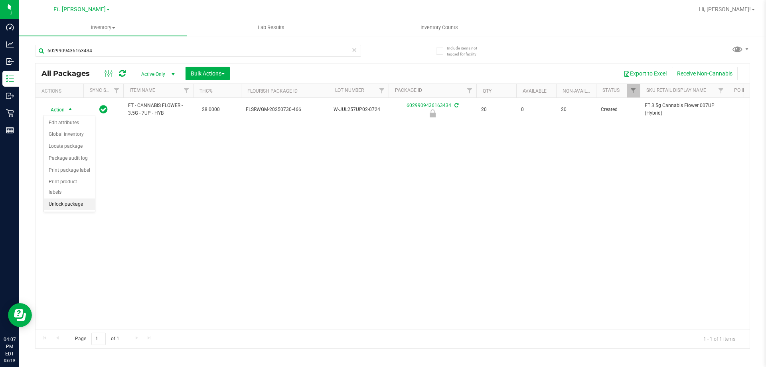
click at [61, 198] on li "Unlock package" at bounding box center [69, 204] width 51 height 12
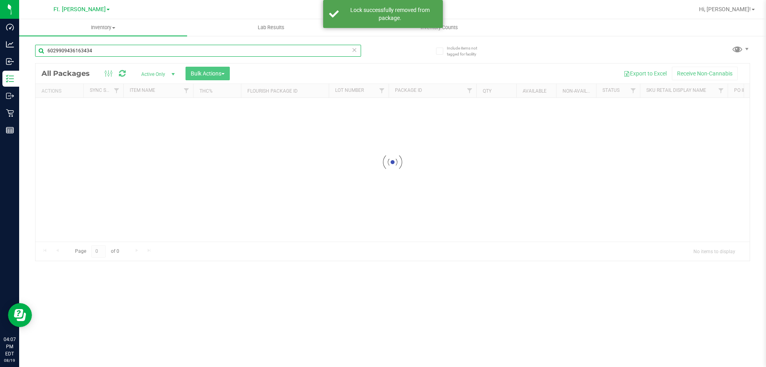
click at [111, 46] on input "6029909436163434" at bounding box center [198, 51] width 326 height 12
click at [111, 46] on div "Inventory All packages All inventory Waste log Create inventory Lab Results Inv…" at bounding box center [392, 193] width 747 height 348
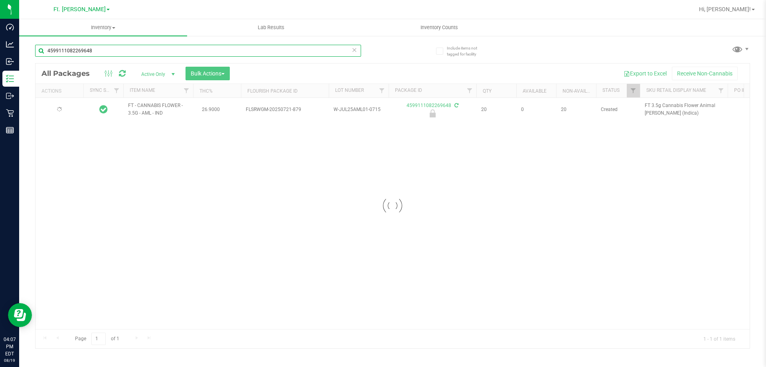
type input "4599111082269648"
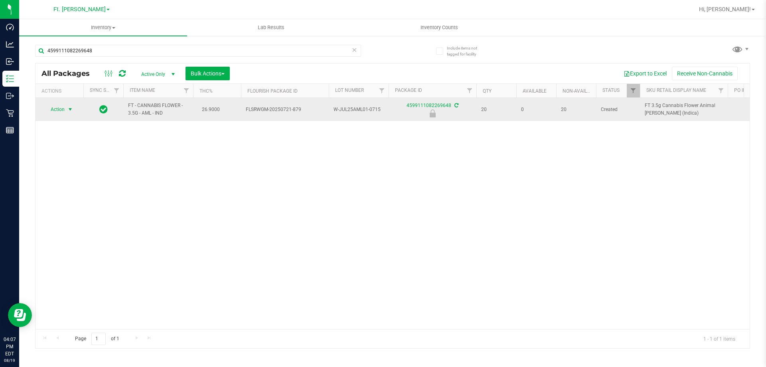
click at [70, 109] on span "select" at bounding box center [70, 109] width 6 height 6
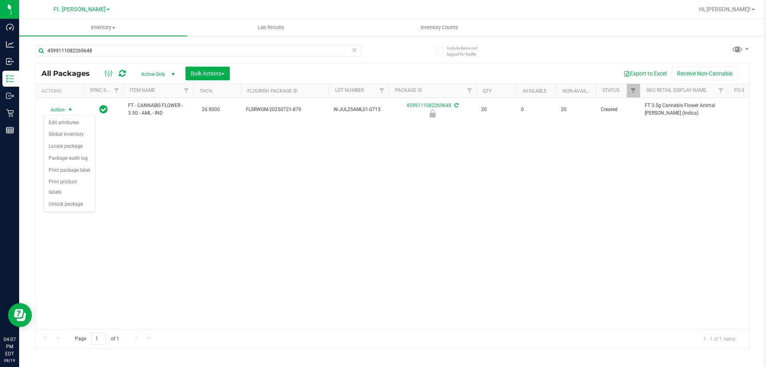
click at [61, 200] on div "Action Edit attributes Global inventory Locate package Package audit log Print …" at bounding box center [69, 163] width 52 height 97
click at [62, 198] on li "Unlock package" at bounding box center [69, 204] width 51 height 12
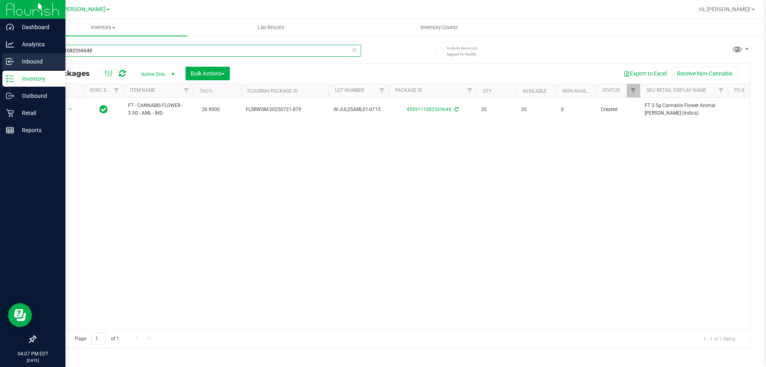
drag, startPoint x: 136, startPoint y: 55, endPoint x: 0, endPoint y: 55, distance: 136.5
click at [0, 55] on div "Dashboard Analytics Inbound Inventory Outbound Retail Reports 04:07 PM EDT 08/1…" at bounding box center [383, 183] width 766 height 367
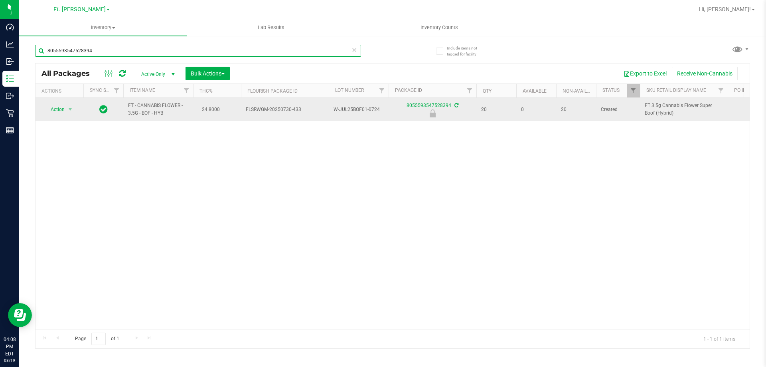
type input "8055593547528394"
click at [62, 110] on span "Action" at bounding box center [54, 109] width 22 height 11
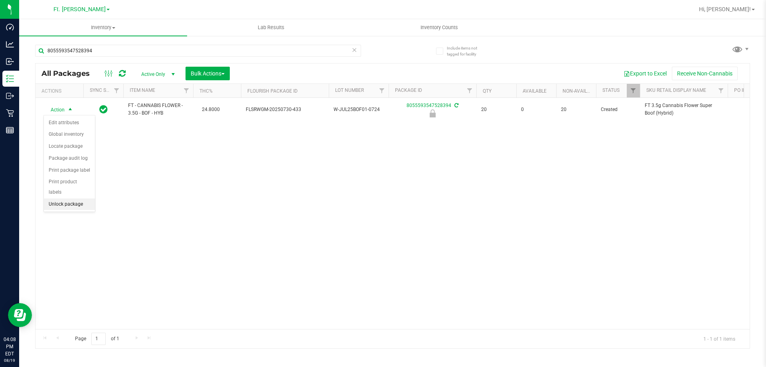
click at [59, 198] on li "Unlock package" at bounding box center [69, 204] width 51 height 12
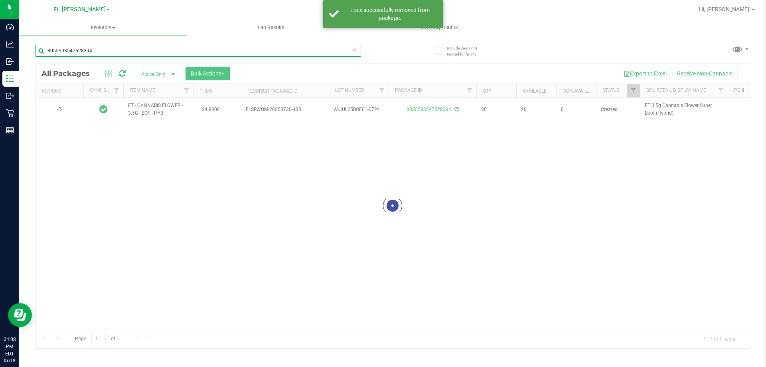
click at [98, 49] on input "8055593547528394" at bounding box center [198, 51] width 326 height 12
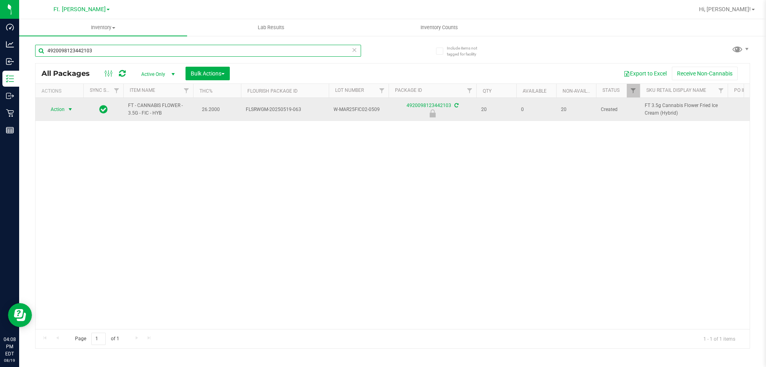
type input "4920098123442103"
click at [63, 110] on span "Action" at bounding box center [54, 109] width 22 height 11
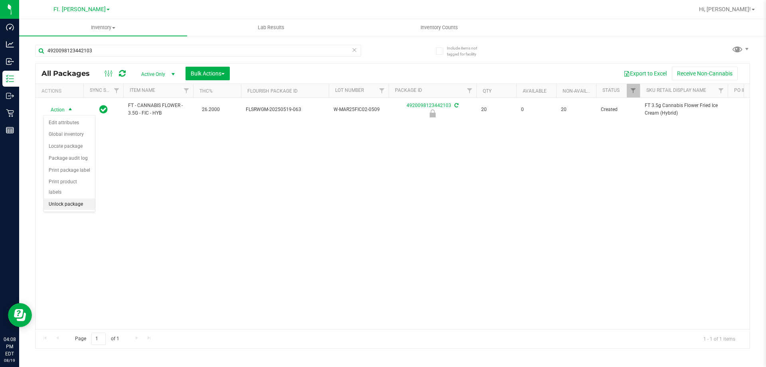
click at [54, 198] on li "Unlock package" at bounding box center [69, 204] width 51 height 12
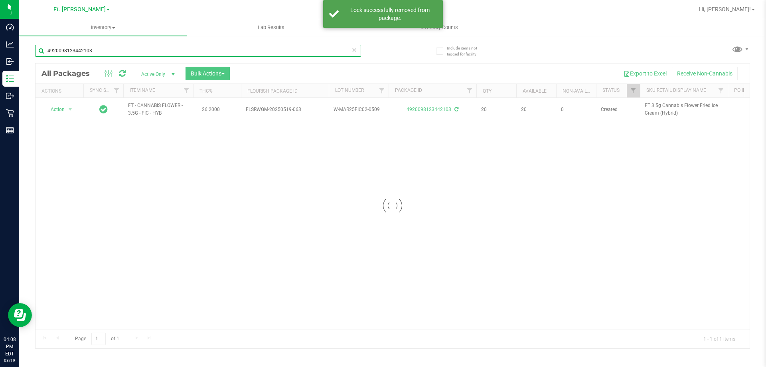
click at [134, 52] on input "4920098123442103" at bounding box center [198, 51] width 326 height 12
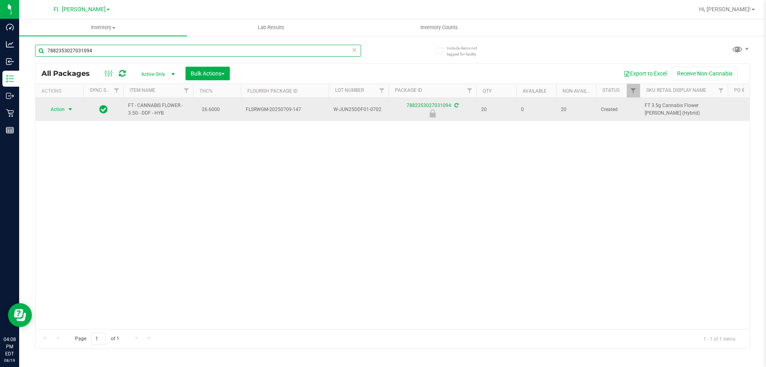
type input "7882353027031094"
click at [56, 109] on span "Action" at bounding box center [54, 109] width 22 height 11
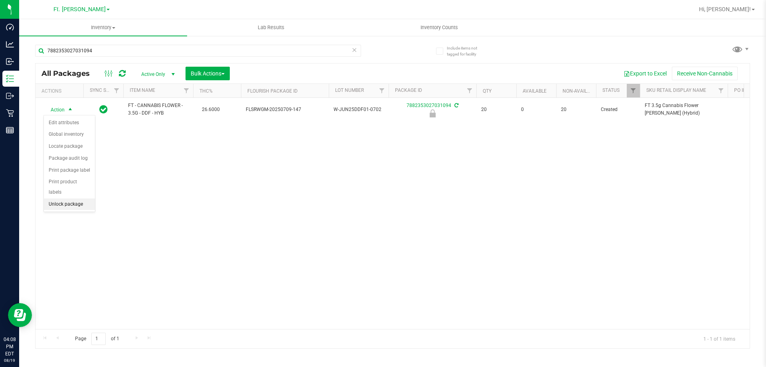
click at [66, 199] on li "Unlock package" at bounding box center [69, 204] width 51 height 12
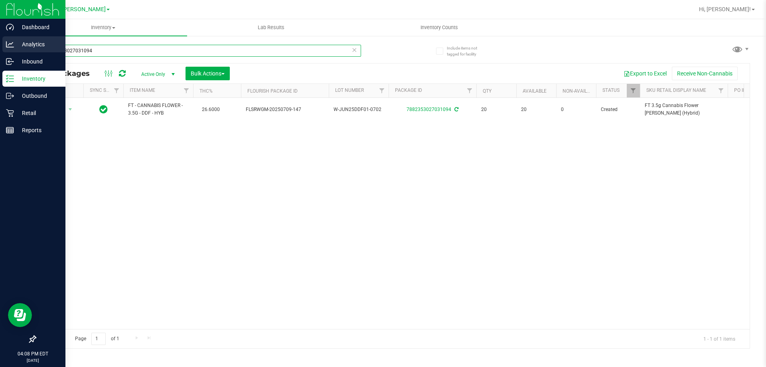
drag, startPoint x: 96, startPoint y: 50, endPoint x: 0, endPoint y: 50, distance: 96.2
click at [0, 50] on div "Dashboard Analytics Inbound Inventory Outbound Retail Reports 04:08 PM EDT 08/1…" at bounding box center [383, 183] width 766 height 367
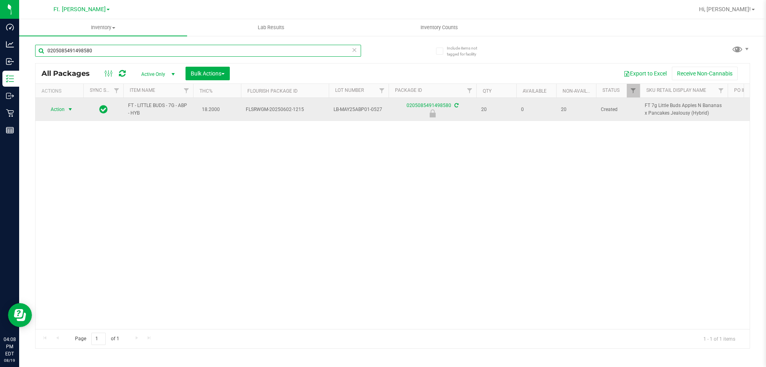
type input "0205085491498580"
click at [57, 112] on span "Action" at bounding box center [54, 109] width 22 height 11
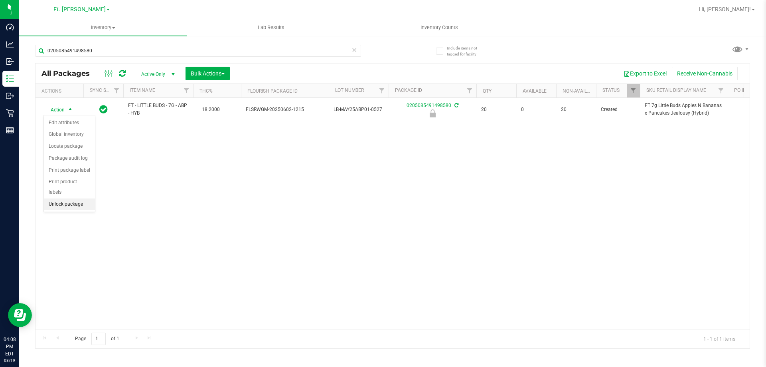
click at [67, 198] on li "Unlock package" at bounding box center [69, 204] width 51 height 12
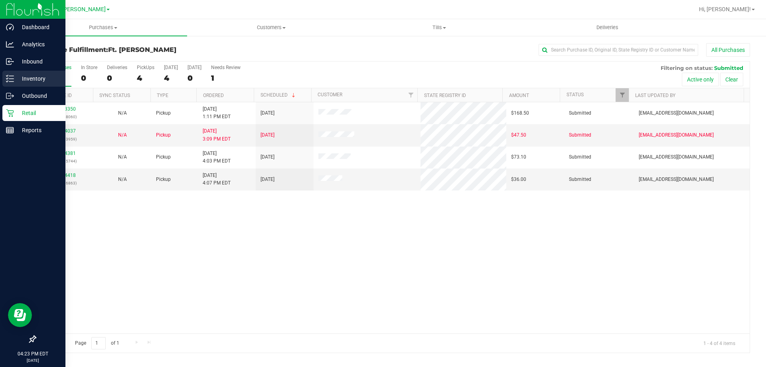
click at [20, 73] on div "Inventory" at bounding box center [33, 79] width 63 height 16
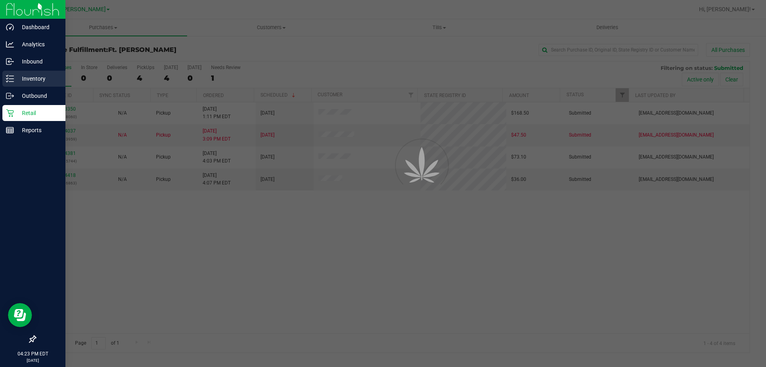
click at [20, 73] on div "Inventory" at bounding box center [33, 79] width 63 height 16
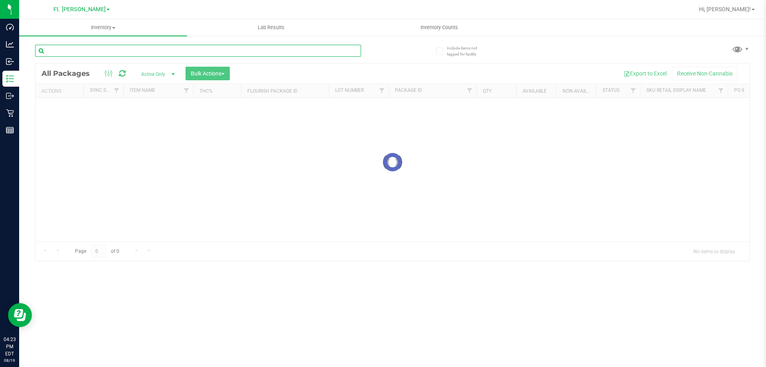
click at [109, 56] on input "text" at bounding box center [198, 51] width 326 height 12
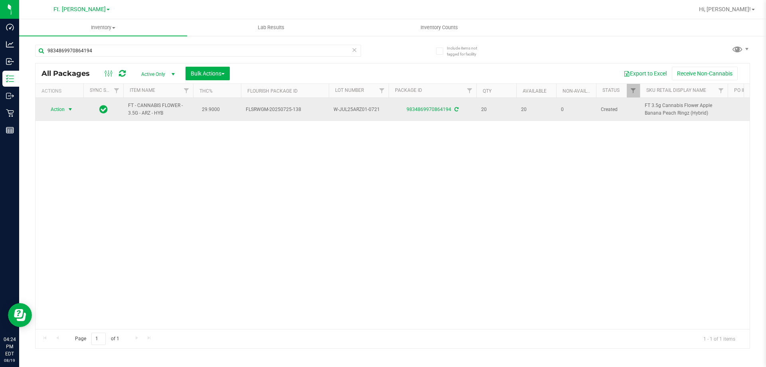
click at [70, 111] on span "select" at bounding box center [70, 109] width 6 height 6
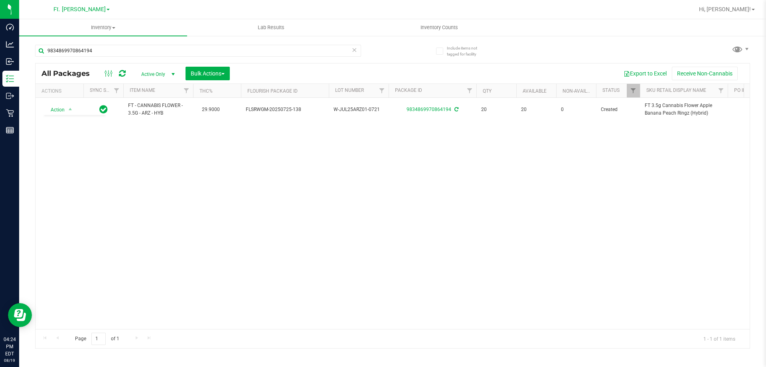
click at [260, 192] on div "Action Action Adjust qty Create package Edit attributes Global inventory Locate…" at bounding box center [393, 213] width 714 height 231
click at [43, 159] on div "Action Action Adjust qty Create package Edit attributes Global inventory Locate…" at bounding box center [393, 213] width 714 height 231
click at [210, 50] on input "9834869970864194" at bounding box center [198, 51] width 326 height 12
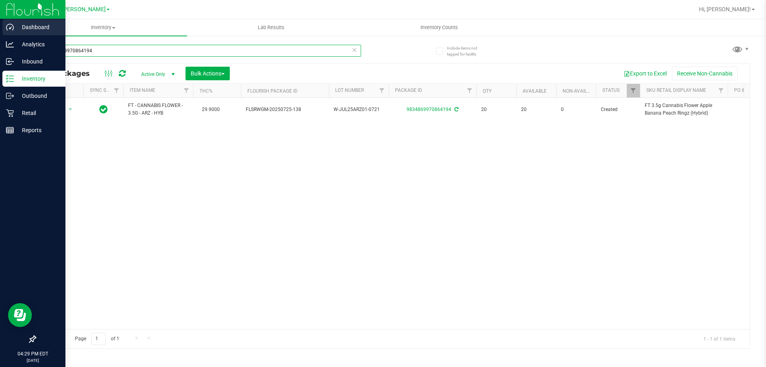
drag, startPoint x: 210, startPoint y: 50, endPoint x: 0, endPoint y: 36, distance: 210.4
click at [0, 36] on div "Dashboard Analytics Inbound Inventory Outbound Retail Reports 04:29 PM EDT 08/1…" at bounding box center [383, 183] width 766 height 367
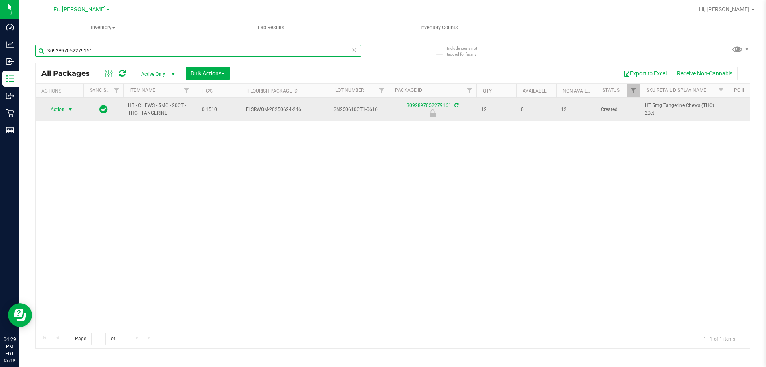
type input "3092897052279161"
click at [60, 112] on span "Action" at bounding box center [54, 109] width 22 height 11
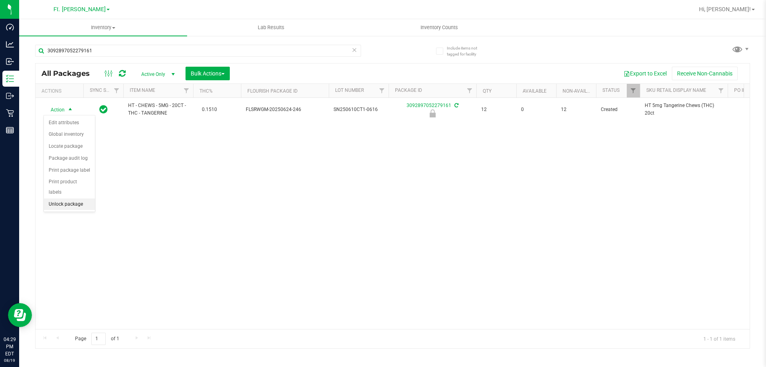
click at [71, 198] on li "Unlock package" at bounding box center [69, 204] width 51 height 12
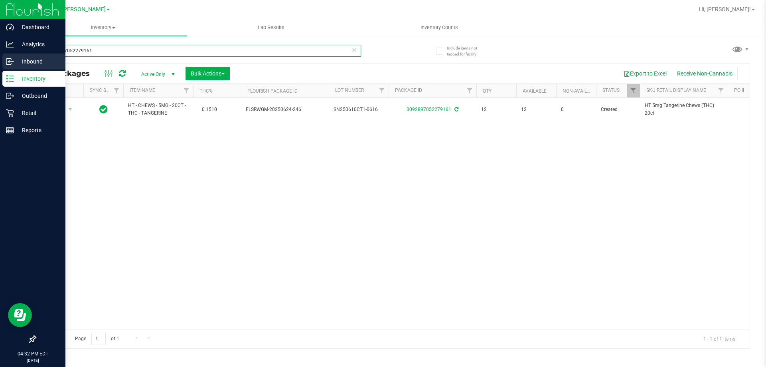
drag, startPoint x: 170, startPoint y: 53, endPoint x: 0, endPoint y: 53, distance: 170.4
click at [0, 53] on div "Dashboard Analytics Inbound Inventory Outbound Retail Reports 04:32 PM EDT 08/1…" at bounding box center [383, 183] width 766 height 367
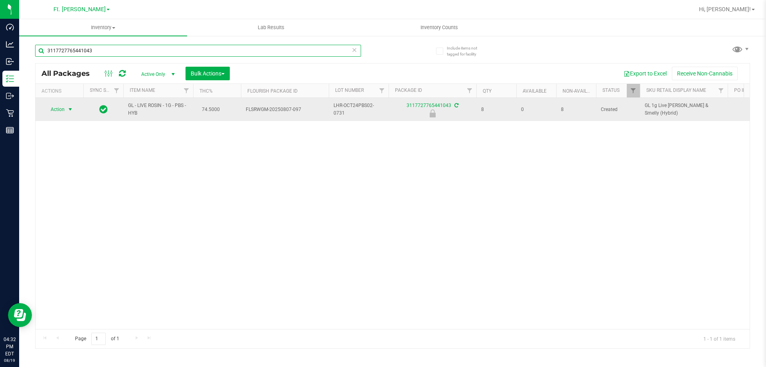
type input "3117727765441043"
click at [67, 114] on span "select" at bounding box center [70, 109] width 10 height 11
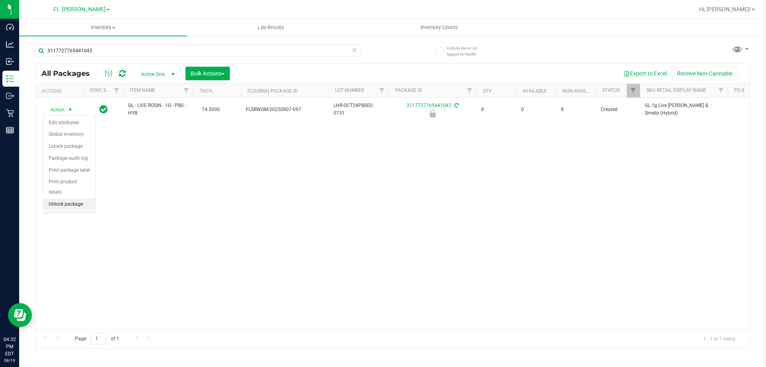
click at [59, 198] on li "Unlock package" at bounding box center [69, 204] width 51 height 12
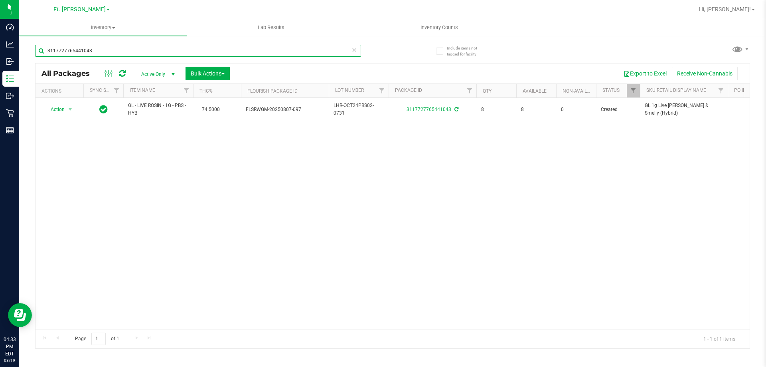
drag, startPoint x: 154, startPoint y: 52, endPoint x: 590, endPoint y: 52, distance: 435.7
click at [83, 52] on input "3117727765441043" at bounding box center [198, 51] width 326 height 12
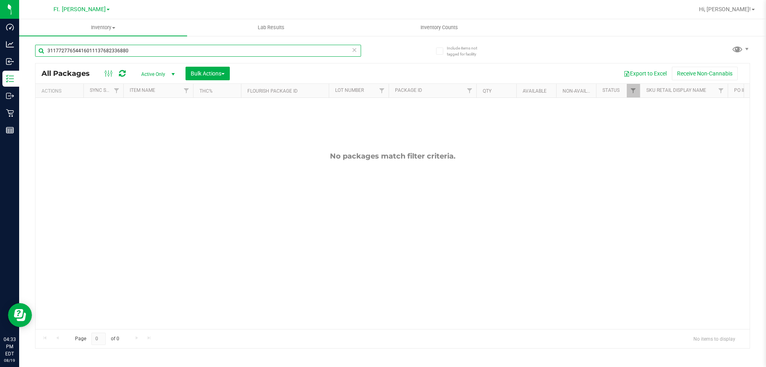
drag, startPoint x: 195, startPoint y: 55, endPoint x: 419, endPoint y: 19, distance: 226.8
click at [1, 53] on div "Dashboard Analytics Inbound Inventory Outbound Retail Reports 04:33 PM EDT 08/1…" at bounding box center [383, 183] width 766 height 367
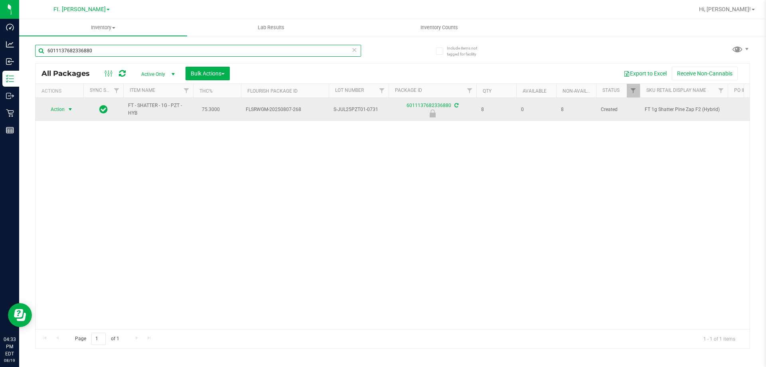
type input "6011137682336880"
click at [59, 115] on span "Action" at bounding box center [54, 109] width 22 height 11
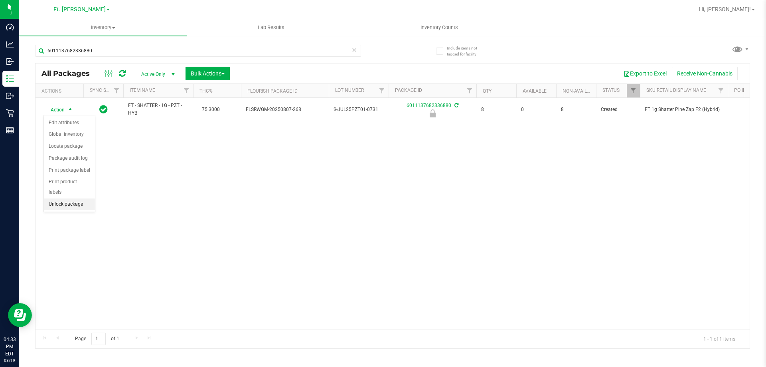
click at [70, 198] on li "Unlock package" at bounding box center [69, 204] width 51 height 12
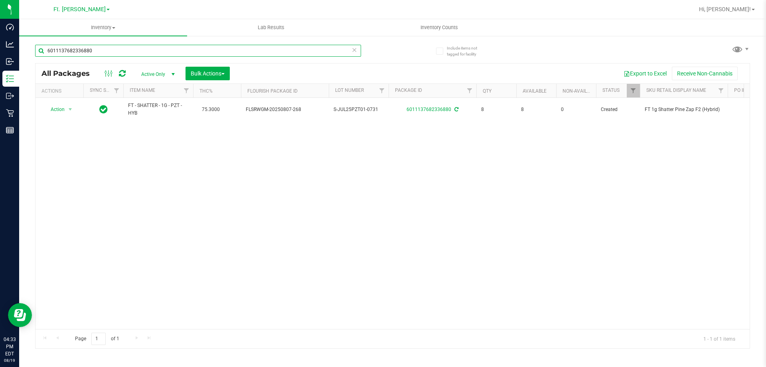
drag, startPoint x: 144, startPoint y: 48, endPoint x: 90, endPoint y: -48, distance: 110.4
click at [90, 0] on html "Dashboard Analytics Inbound Inventory Outbound Retail Reports 04:33 PM EDT 08/1…" at bounding box center [383, 183] width 766 height 367
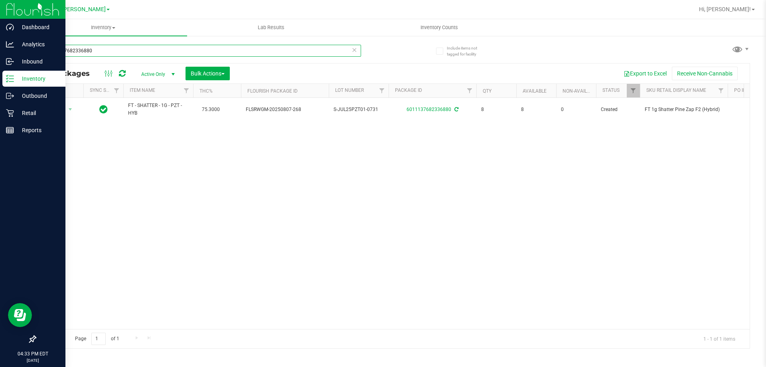
drag, startPoint x: 106, startPoint y: 50, endPoint x: 0, endPoint y: 17, distance: 110.9
click at [0, 17] on div "Dashboard Analytics Inbound Inventory Outbound Retail Reports 04:33 PM EDT 08/1…" at bounding box center [383, 183] width 766 height 367
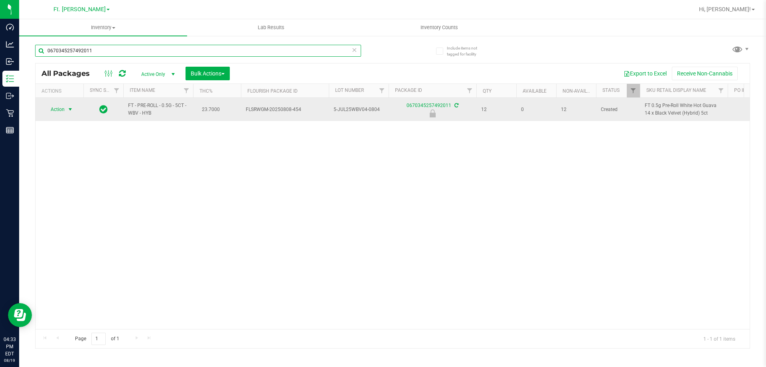
type input "0670345257492011"
click at [67, 109] on span "select" at bounding box center [70, 109] width 10 height 11
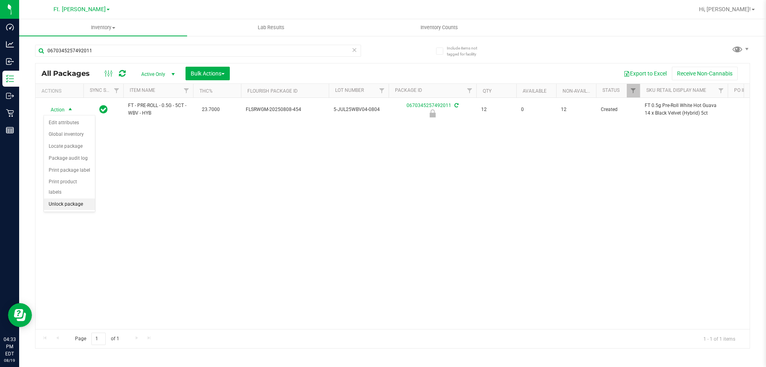
click at [81, 199] on li "Unlock package" at bounding box center [69, 204] width 51 height 12
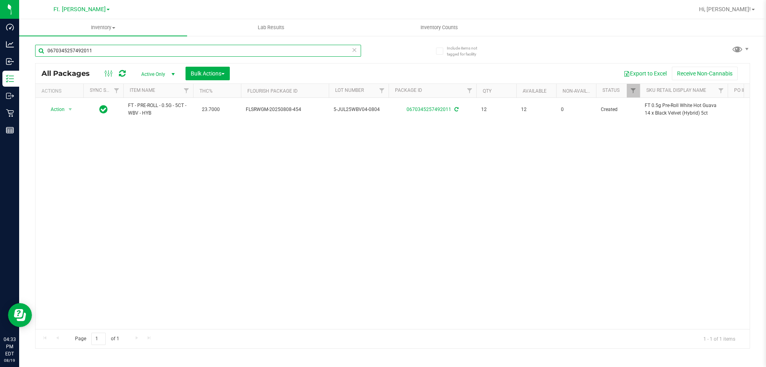
drag, startPoint x: 103, startPoint y: 51, endPoint x: 0, endPoint y: -32, distance: 133.0
click at [0, 0] on html "Dashboard Analytics Inbound Inventory Outbound Retail Reports 04:33 PM EDT 08/1…" at bounding box center [383, 183] width 766 height 367
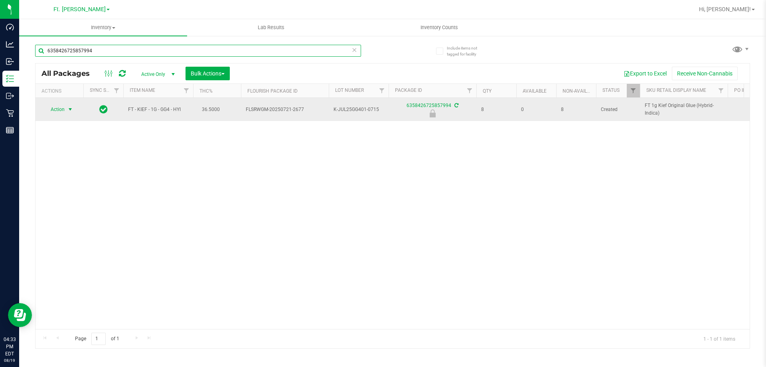
type input "6358426725857994"
click at [70, 109] on span "select" at bounding box center [70, 109] width 6 height 6
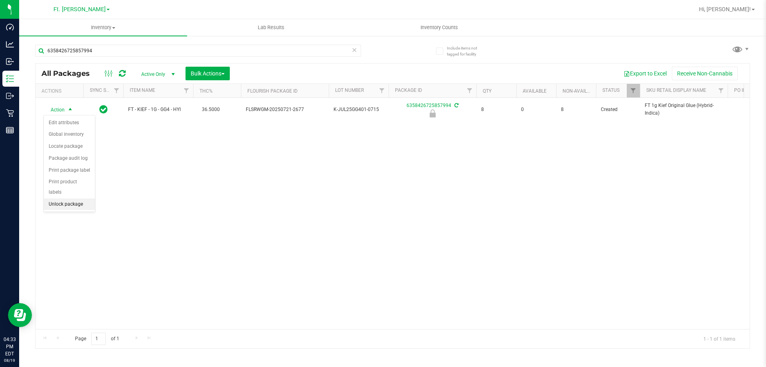
click at [51, 198] on li "Unlock package" at bounding box center [69, 204] width 51 height 12
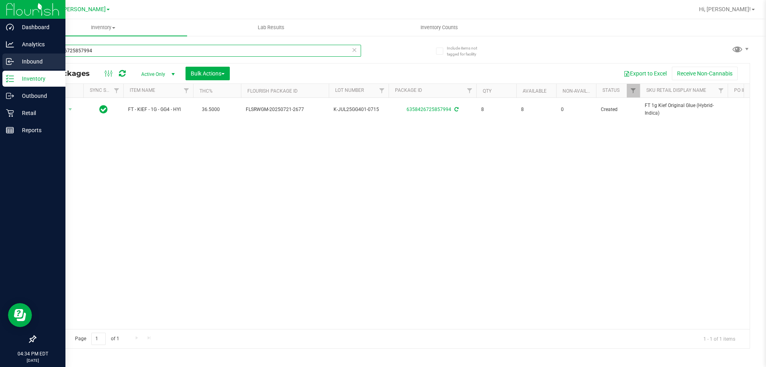
drag, startPoint x: 94, startPoint y: 53, endPoint x: 0, endPoint y: 61, distance: 94.5
click at [0, 61] on div "Dashboard Analytics Inbound Inventory Outbound Retail Reports 04:34 PM EDT 08/1…" at bounding box center [383, 183] width 766 height 367
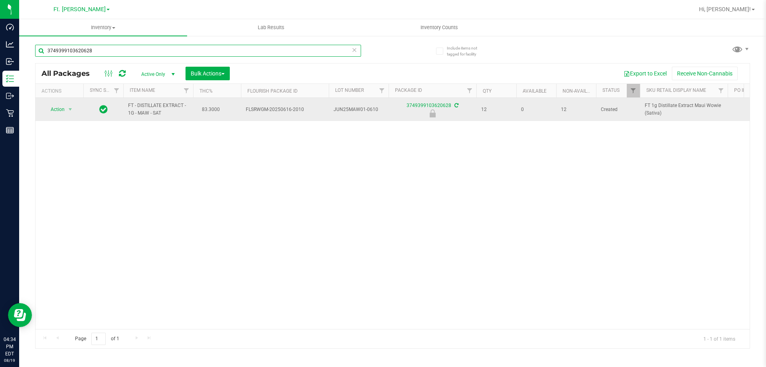
type input "3749399103620628"
click at [63, 108] on span "Action" at bounding box center [54, 109] width 22 height 11
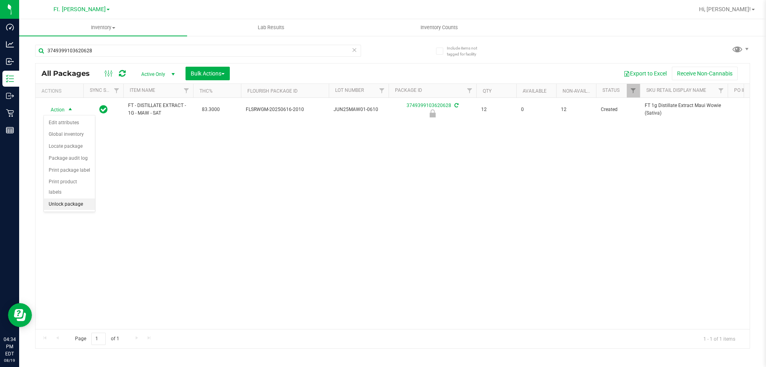
click at [57, 199] on li "Unlock package" at bounding box center [69, 204] width 51 height 12
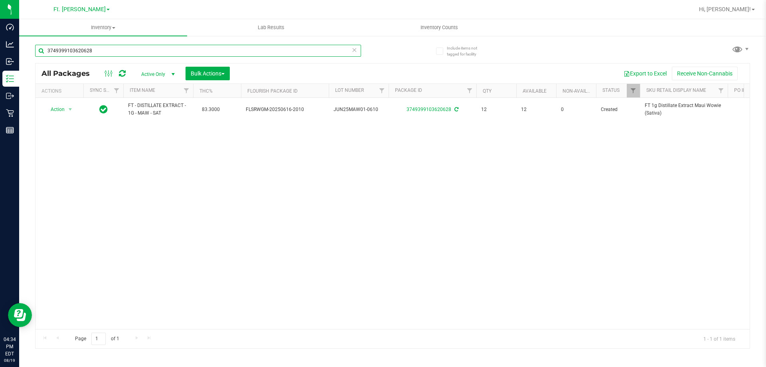
drag, startPoint x: 205, startPoint y: 52, endPoint x: 564, endPoint y: 42, distance: 358.5
click at [4, 51] on div "Dashboard Analytics Inbound Inventory Outbound Retail Reports 04:34 PM EDT 08/1…" at bounding box center [383, 183] width 766 height 367
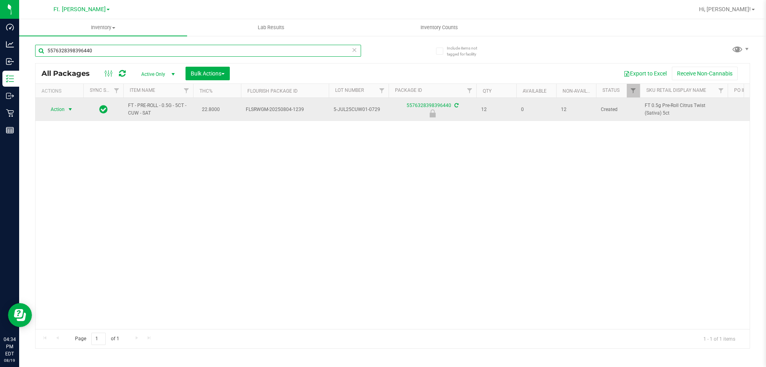
type input "5576328398396440"
click at [75, 109] on div "Action Action Edit attributes Global inventory Locate package Package audit log…" at bounding box center [59, 109] width 38 height 11
click at [67, 109] on span "select" at bounding box center [70, 109] width 6 height 6
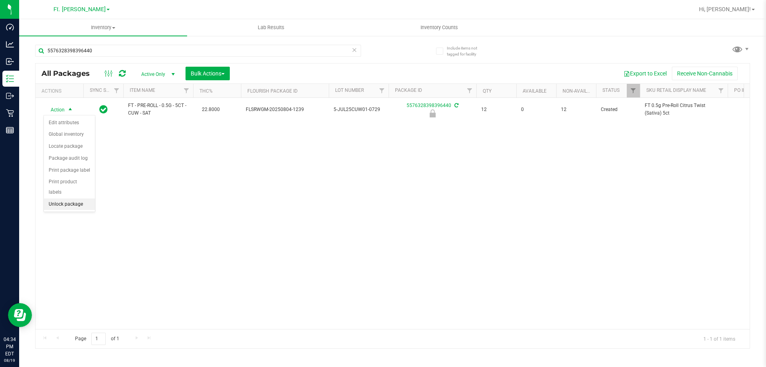
click at [72, 198] on li "Unlock package" at bounding box center [69, 204] width 51 height 12
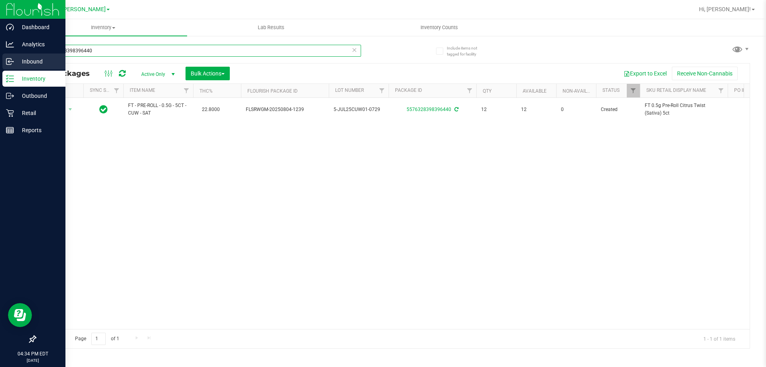
drag, startPoint x: 119, startPoint y: 55, endPoint x: 0, endPoint y: 54, distance: 119.3
click at [0, 54] on div "Dashboard Analytics Inbound Inventory Outbound Retail Reports 04:34 PM EDT 08/1…" at bounding box center [383, 183] width 766 height 367
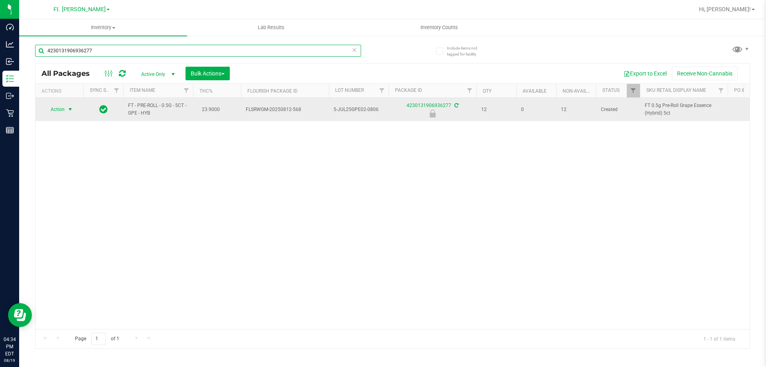
type input "4230131906936277"
click at [54, 109] on span "Action" at bounding box center [54, 109] width 22 height 11
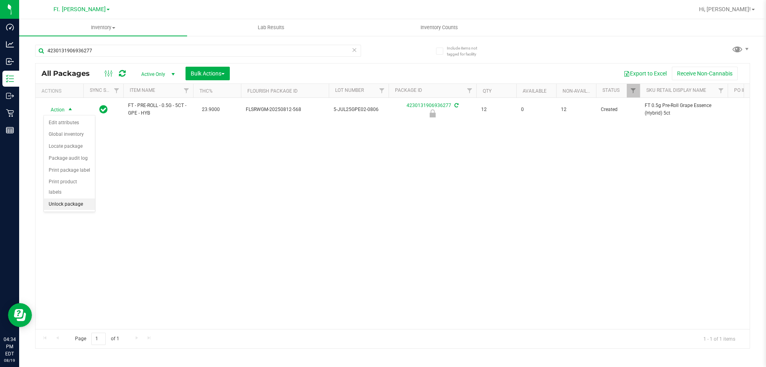
click at [65, 198] on li "Unlock package" at bounding box center [69, 204] width 51 height 12
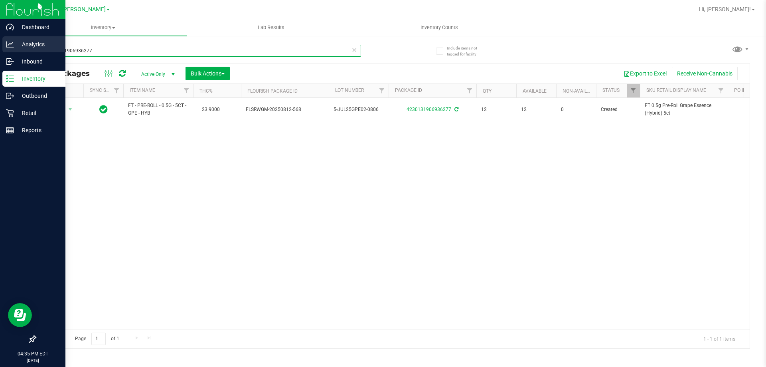
drag, startPoint x: 104, startPoint y: 46, endPoint x: 12, endPoint y: 41, distance: 91.5
click at [12, 41] on div "Dashboard Analytics Inbound Inventory Outbound Retail Reports 04:35 PM EDT 08/1…" at bounding box center [383, 183] width 766 height 367
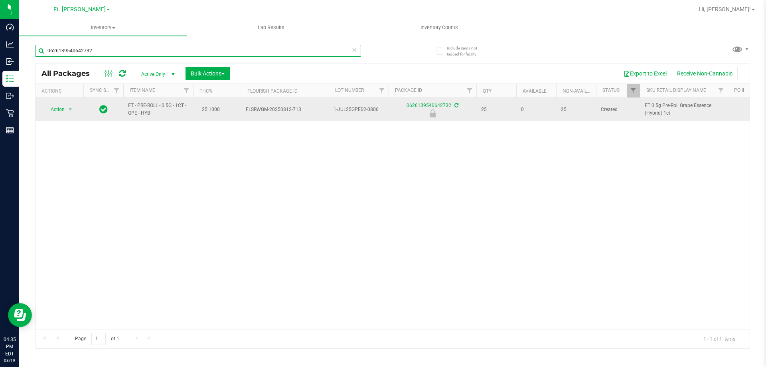
type input "0626139540642732"
click at [65, 110] on span "select" at bounding box center [70, 109] width 10 height 11
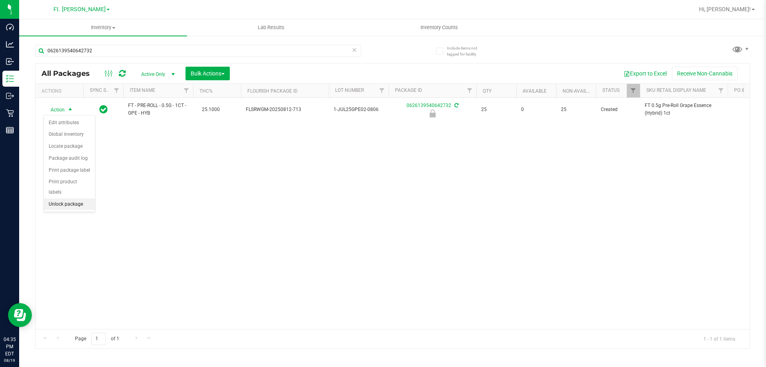
click at [69, 198] on li "Unlock package" at bounding box center [69, 204] width 51 height 12
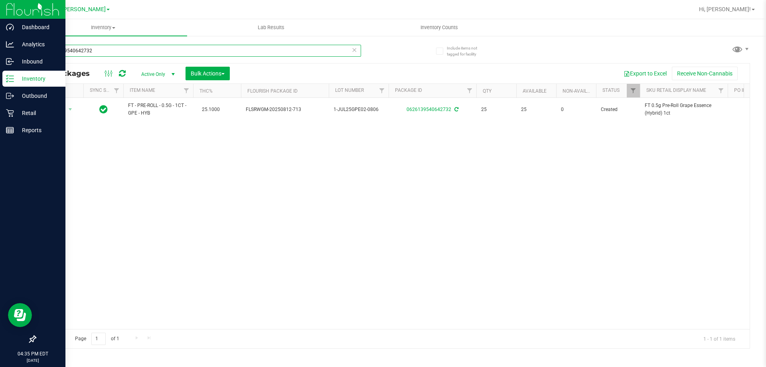
drag, startPoint x: 187, startPoint y: 49, endPoint x: 0, endPoint y: 11, distance: 190.9
click at [0, 11] on div "Dashboard Analytics Inbound Inventory Outbound Retail Reports 04:35 PM EDT 08/1…" at bounding box center [383, 183] width 766 height 367
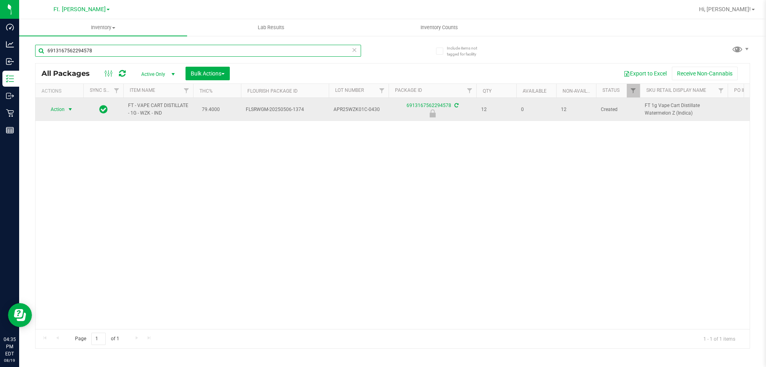
type input "6913167562294578"
click at [70, 108] on span "select" at bounding box center [70, 109] width 6 height 6
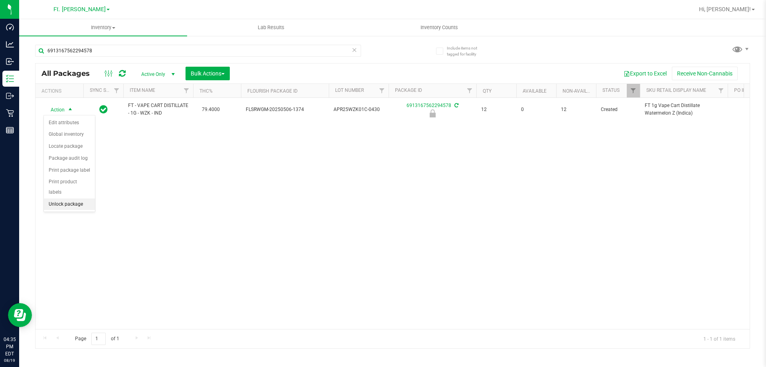
click at [69, 198] on li "Unlock package" at bounding box center [69, 204] width 51 height 12
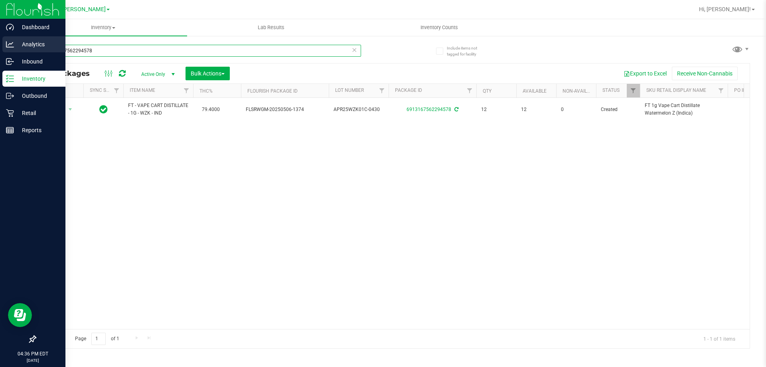
drag, startPoint x: 104, startPoint y: 46, endPoint x: 0, endPoint y: 40, distance: 103.9
click at [0, 40] on div "Dashboard Analytics Inbound Inventory Outbound Retail Reports 04:36 PM EDT 08/1…" at bounding box center [383, 183] width 766 height 367
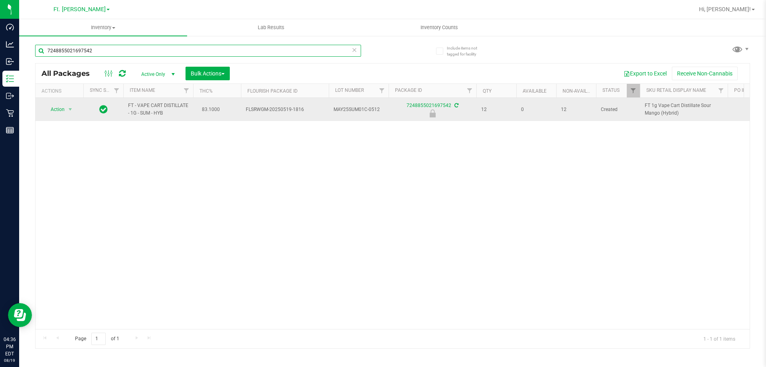
type input "7248855021697542"
click at [60, 117] on td "Action Action Edit attributes Global inventory Locate package Package audit log…" at bounding box center [60, 109] width 48 height 23
click at [61, 112] on span "Action" at bounding box center [54, 109] width 22 height 11
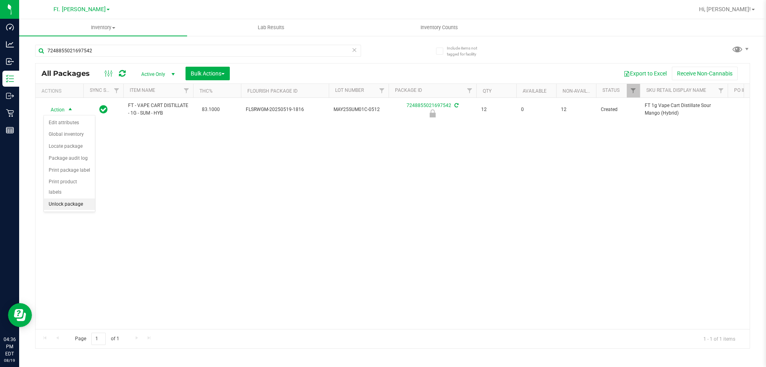
click at [61, 198] on li "Unlock package" at bounding box center [69, 204] width 51 height 12
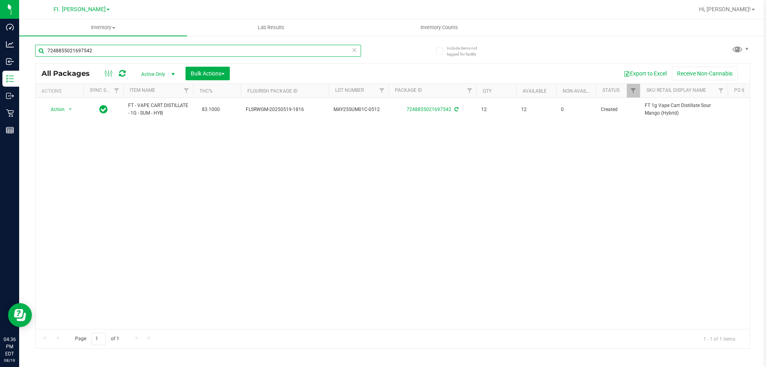
drag, startPoint x: 121, startPoint y: 49, endPoint x: 278, endPoint y: 8, distance: 162.0
click at [3, 16] on div "Dashboard Analytics Inbound Inventory Outbound Retail Reports 04:36 PM EDT 08/1…" at bounding box center [383, 183] width 766 height 367
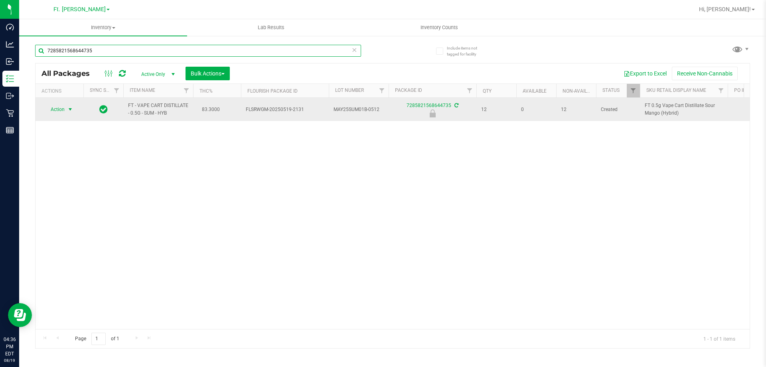
type input "7285821568644735"
click at [68, 109] on span "select" at bounding box center [70, 109] width 6 height 6
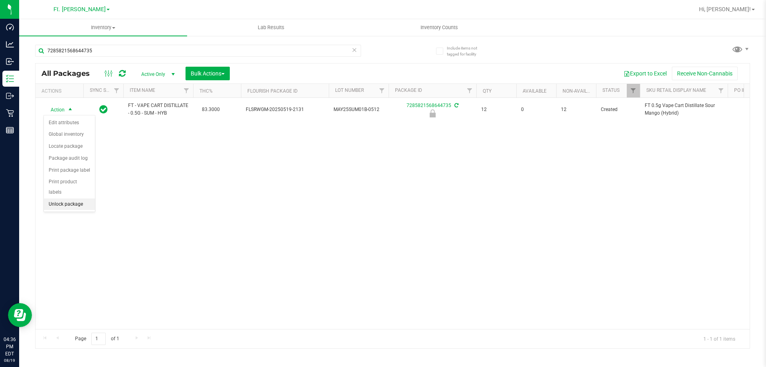
click at [70, 198] on li "Unlock package" at bounding box center [69, 204] width 51 height 12
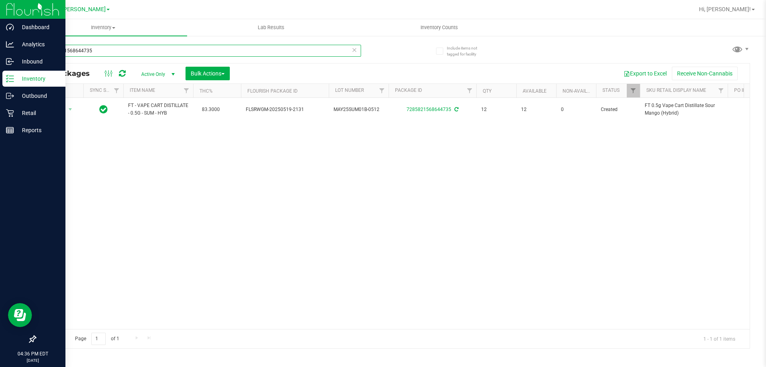
drag, startPoint x: 106, startPoint y: 55, endPoint x: 4, endPoint y: 3, distance: 114.9
click at [1, 3] on div "Dashboard Analytics Inbound Inventory Outbound Retail Reports 04:36 PM EDT 08/1…" at bounding box center [383, 183] width 766 height 367
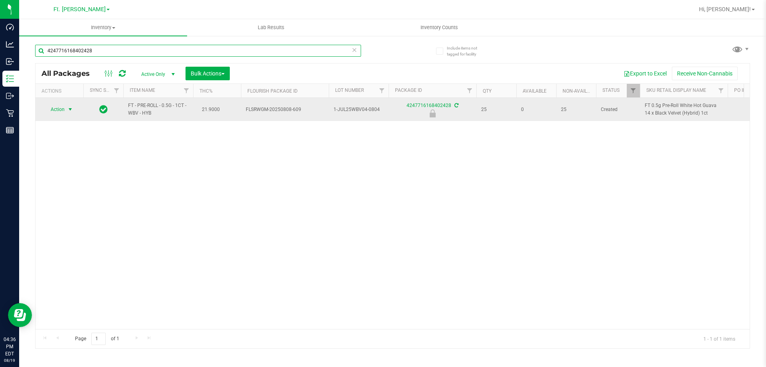
type input "4247716168402428"
click at [63, 113] on span "Action" at bounding box center [54, 109] width 22 height 11
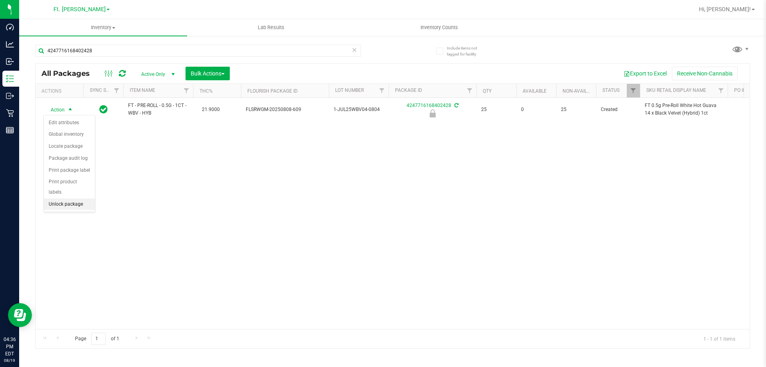
click at [77, 198] on li "Unlock package" at bounding box center [69, 204] width 51 height 12
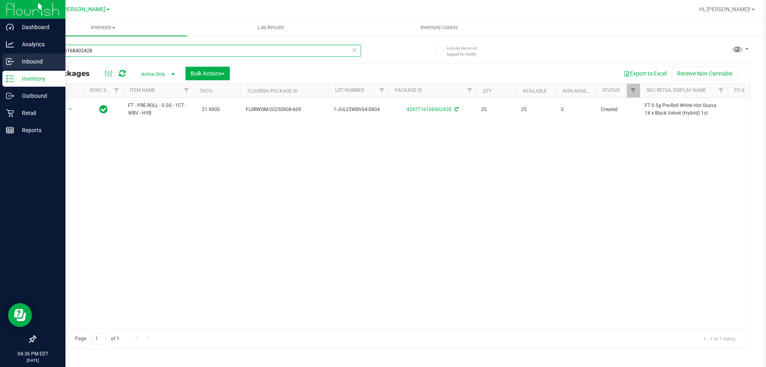
drag, startPoint x: 108, startPoint y: 53, endPoint x: 0, endPoint y: 55, distance: 107.8
click at [0, 55] on div "Dashboard Analytics Inbound Inventory Outbound Retail Reports 04:36 PM EDT 08/1…" at bounding box center [383, 183] width 766 height 367
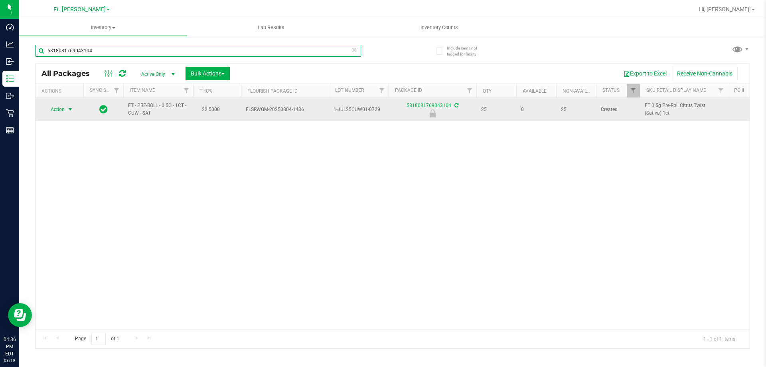
type input "5818081769043104"
click at [56, 109] on span "Action" at bounding box center [54, 109] width 22 height 11
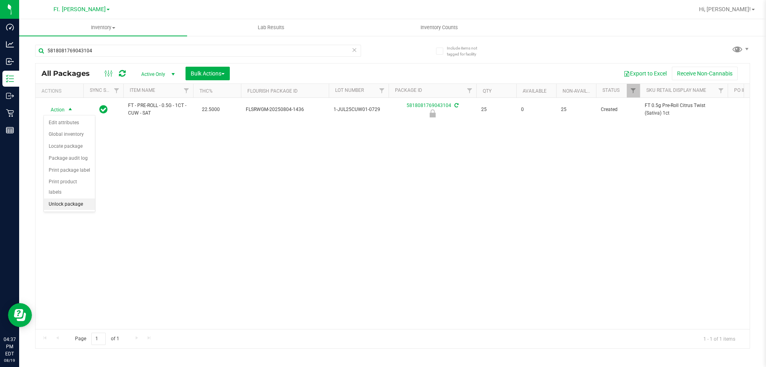
click at [69, 198] on li "Unlock package" at bounding box center [69, 204] width 51 height 12
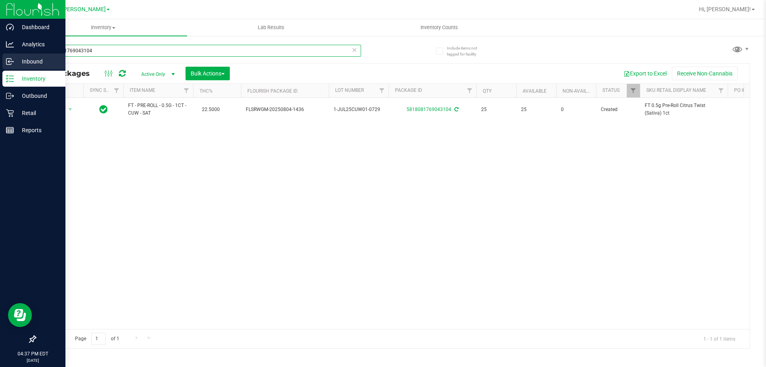
drag, startPoint x: 187, startPoint y: 49, endPoint x: 0, endPoint y: 59, distance: 187.0
click at [0, 59] on div "Dashboard Analytics Inbound Inventory Outbound Retail Reports 04:37 PM EDT 08/1…" at bounding box center [383, 183] width 766 height 367
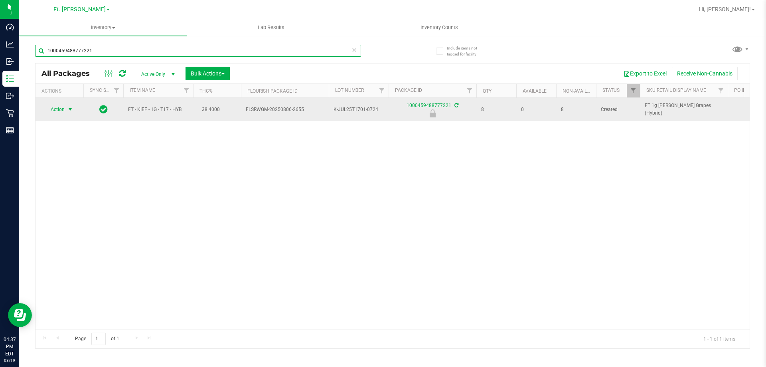
type input "1000459488777221"
click at [65, 105] on span "Action" at bounding box center [54, 109] width 22 height 11
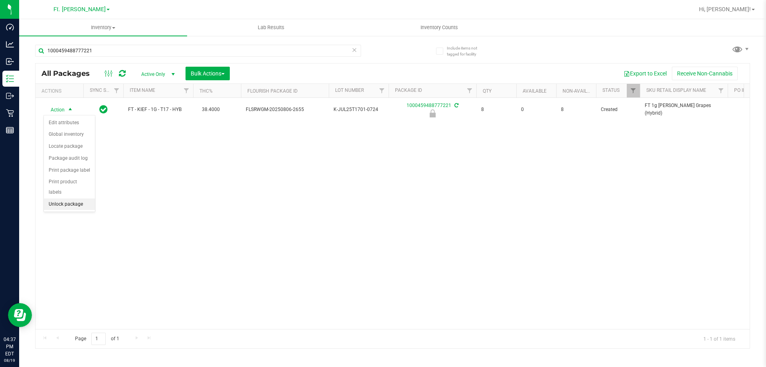
click at [63, 198] on li "Unlock package" at bounding box center [69, 204] width 51 height 12
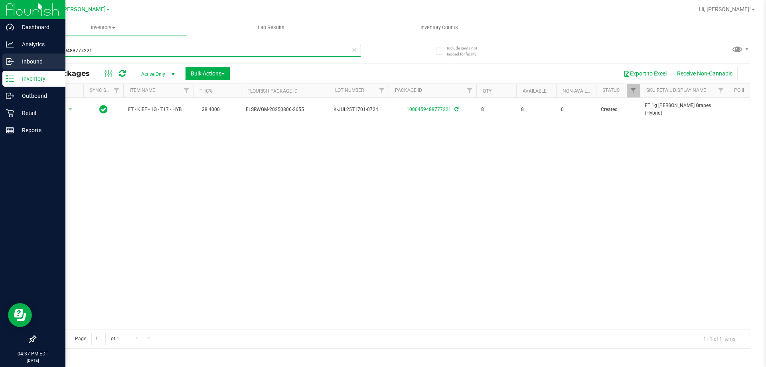
drag, startPoint x: 96, startPoint y: 54, endPoint x: 0, endPoint y: 54, distance: 96.2
click at [0, 54] on div "Dashboard Analytics Inbound Inventory Outbound Retail Reports 04:37 PM EDT 08/1…" at bounding box center [383, 183] width 766 height 367
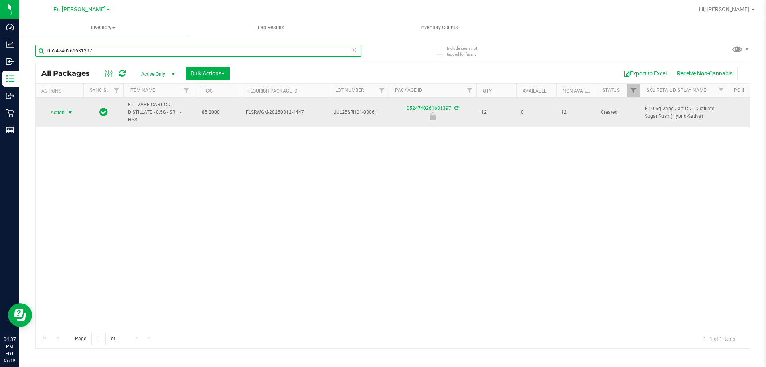
type input "0524740261631397"
click at [69, 114] on span "select" at bounding box center [70, 112] width 6 height 6
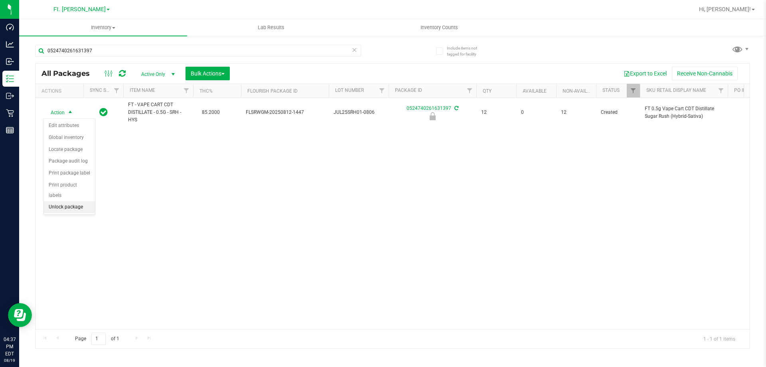
click at [69, 201] on li "Unlock package" at bounding box center [69, 207] width 51 height 12
drag, startPoint x: 108, startPoint y: 57, endPoint x: 114, endPoint y: 55, distance: 6.3
click at [111, 57] on div "0524740261631397" at bounding box center [198, 54] width 326 height 18
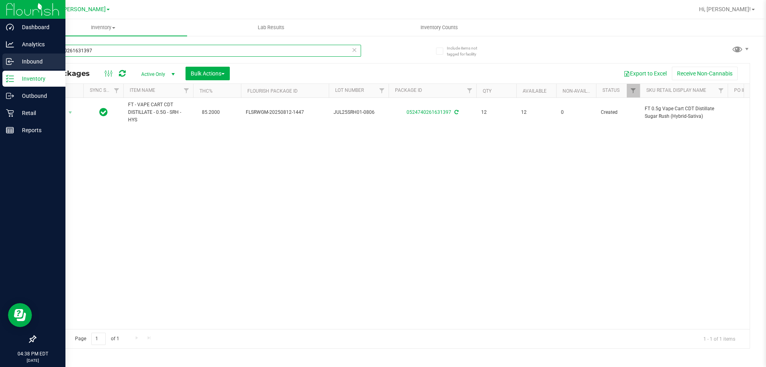
drag, startPoint x: 115, startPoint y: 55, endPoint x: 0, endPoint y: 55, distance: 114.9
click at [0, 55] on div "Dashboard Analytics Inbound Inventory Outbound Retail Reports 04:38 PM EDT 08/1…" at bounding box center [383, 183] width 766 height 367
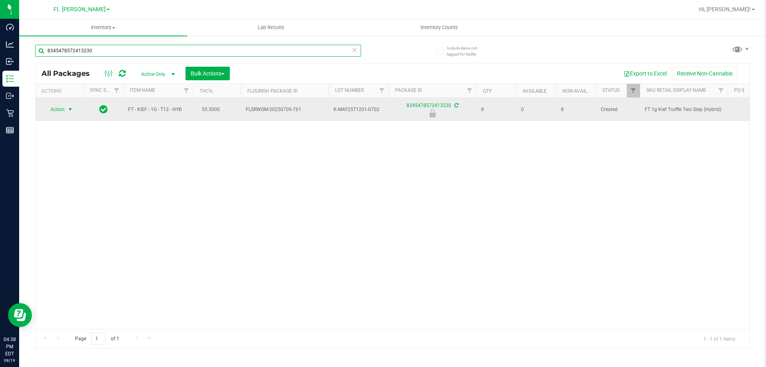
type input "8345478572413230"
click at [56, 115] on span "Action" at bounding box center [54, 109] width 22 height 11
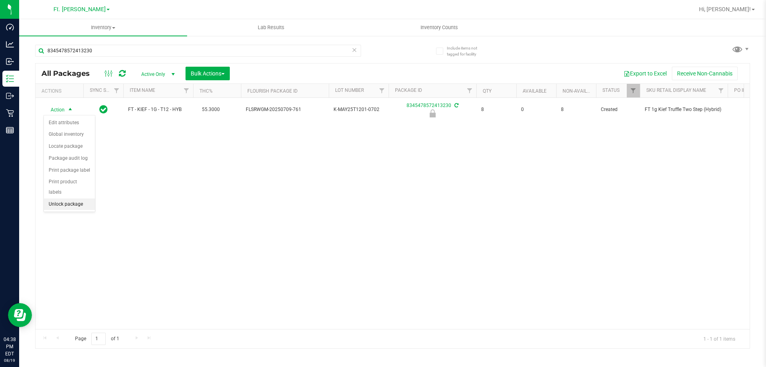
click at [74, 198] on li "Unlock package" at bounding box center [69, 204] width 51 height 12
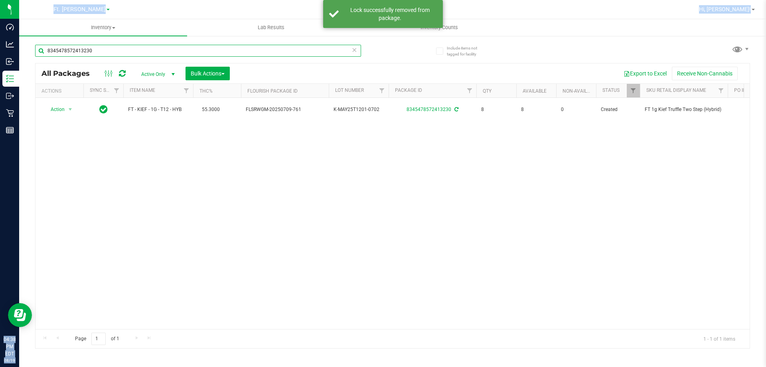
click at [197, 52] on input "8345478572413230" at bounding box center [198, 51] width 326 height 12
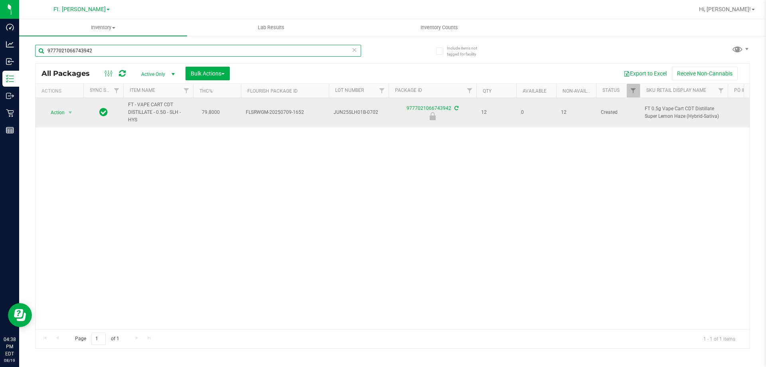
type input "9777021066743942"
click at [58, 119] on td "Action Action Edit attributes Global inventory Locate package Package audit log…" at bounding box center [60, 113] width 48 height 30
click at [60, 116] on span "Action" at bounding box center [54, 112] width 22 height 11
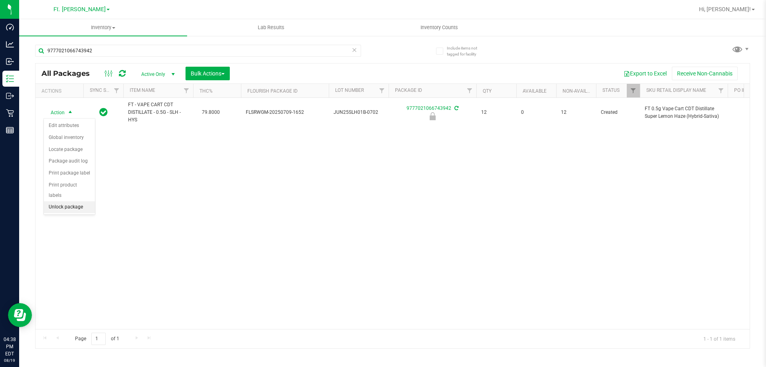
click at [64, 201] on li "Unlock package" at bounding box center [69, 207] width 51 height 12
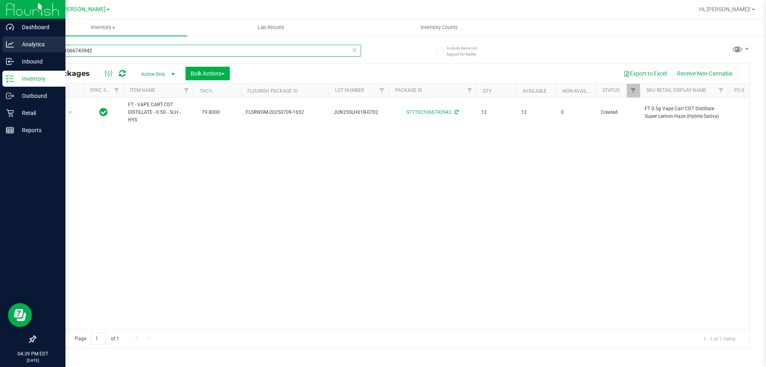
drag, startPoint x: 174, startPoint y: 50, endPoint x: 0, endPoint y: 51, distance: 174.0
click at [0, 51] on div "Dashboard Analytics Inbound Inventory Outbound Retail Reports 04:39 PM EDT 08/1…" at bounding box center [383, 183] width 766 height 367
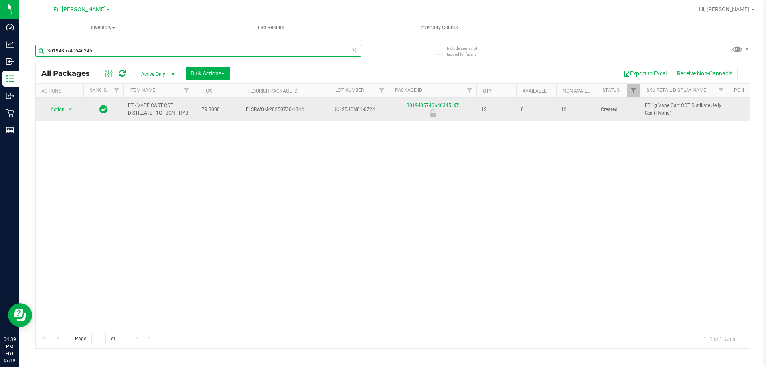
type input "3019485740646345"
click at [64, 114] on span "Action" at bounding box center [54, 109] width 22 height 11
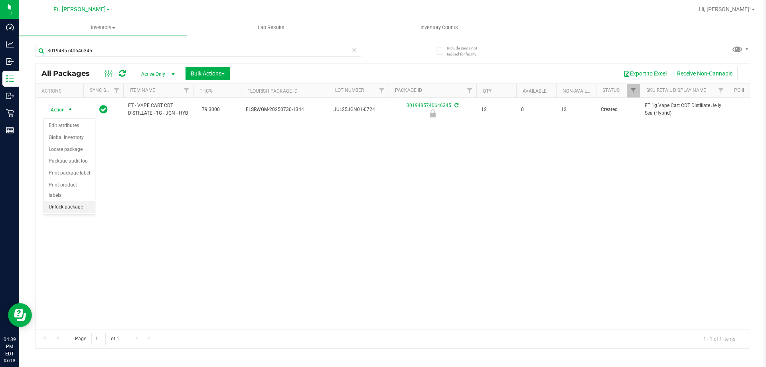
click at [65, 201] on li "Unlock package" at bounding box center [69, 207] width 51 height 12
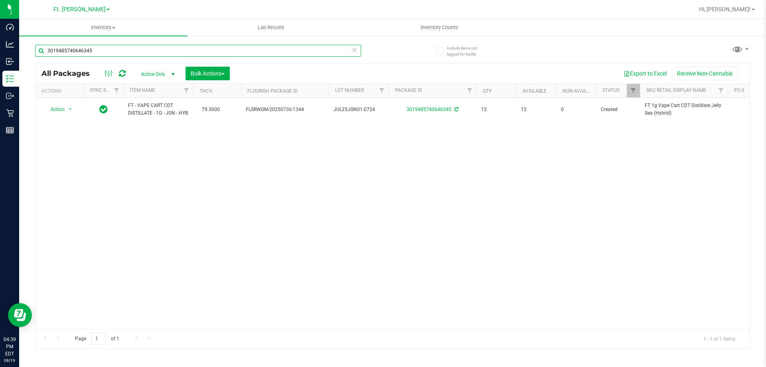
drag, startPoint x: 105, startPoint y: 55, endPoint x: 575, endPoint y: 0, distance: 473.1
click at [38, 27] on div "Dashboard Analytics Inbound Inventory Outbound Retail Reports 04:39 PM EDT 08/1…" at bounding box center [383, 183] width 766 height 367
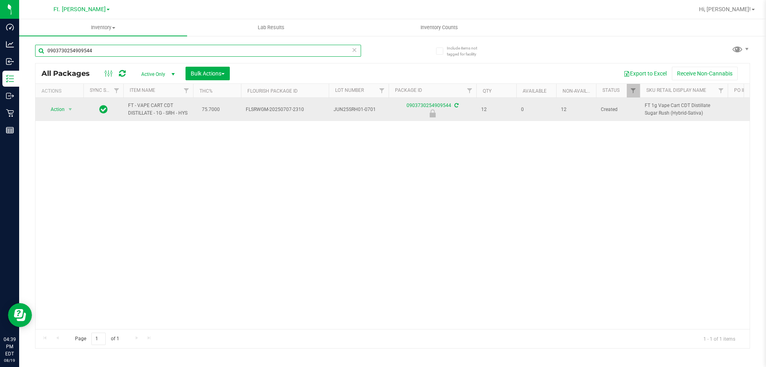
type input "0903730254909544"
click at [61, 115] on span "Action" at bounding box center [54, 109] width 22 height 11
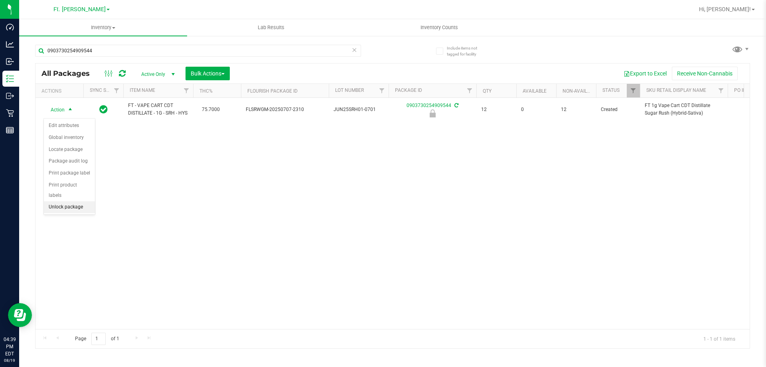
click at [51, 201] on li "Unlock package" at bounding box center [69, 207] width 51 height 12
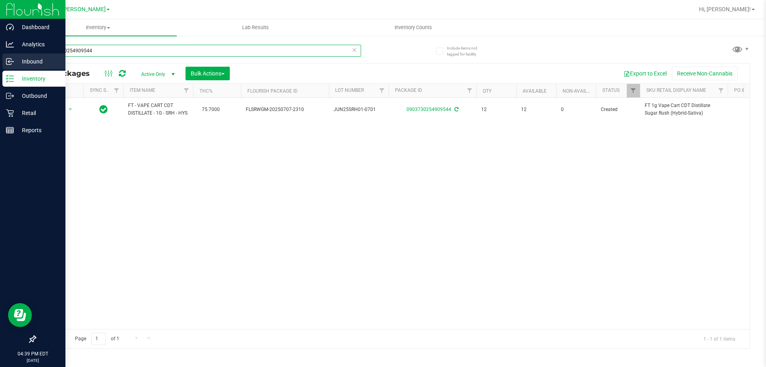
drag, startPoint x: 124, startPoint y: 54, endPoint x: 0, endPoint y: 61, distance: 124.7
click at [0, 61] on div "Dashboard Analytics Inbound Inventory Outbound Retail Reports 04:39 PM EDT 08/1…" at bounding box center [383, 183] width 766 height 367
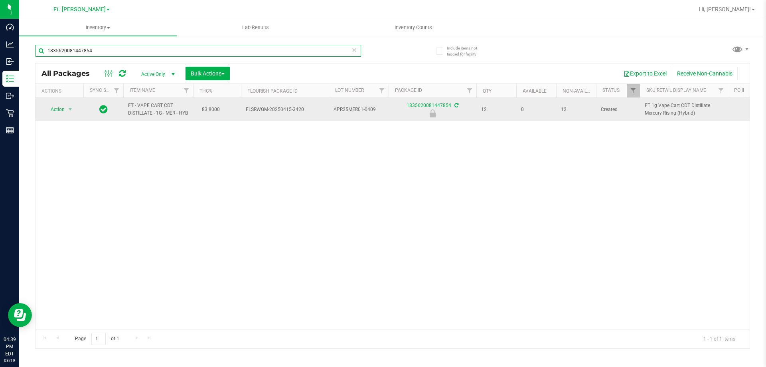
type input "1835620081447854"
click at [54, 109] on td "Action Action Edit attributes Global inventory Locate package Package audit log…" at bounding box center [60, 109] width 48 height 23
click at [54, 109] on span "Action" at bounding box center [54, 109] width 22 height 11
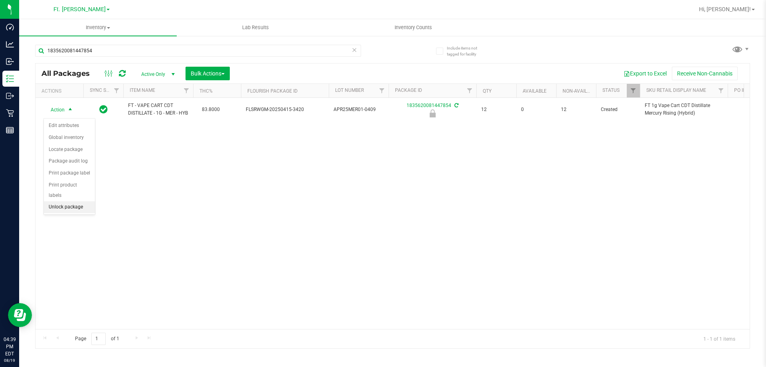
click at [55, 201] on li "Unlock package" at bounding box center [69, 207] width 51 height 12
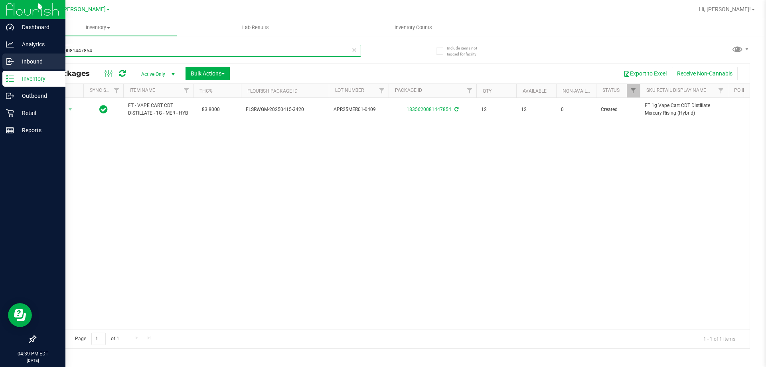
drag, startPoint x: 190, startPoint y: 54, endPoint x: 0, endPoint y: 66, distance: 190.7
click at [0, 66] on div "Dashboard Analytics Inbound Inventory Outbound Retail Reports 04:39 PM EDT 08/1…" at bounding box center [383, 183] width 766 height 367
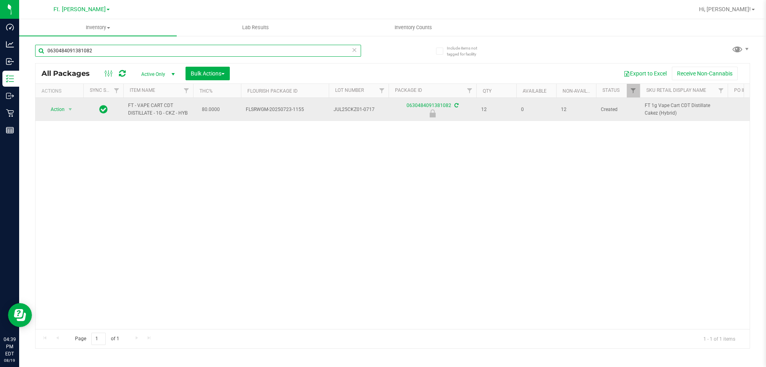
type input "0630484091381082"
click at [54, 115] on span "Action" at bounding box center [54, 109] width 22 height 11
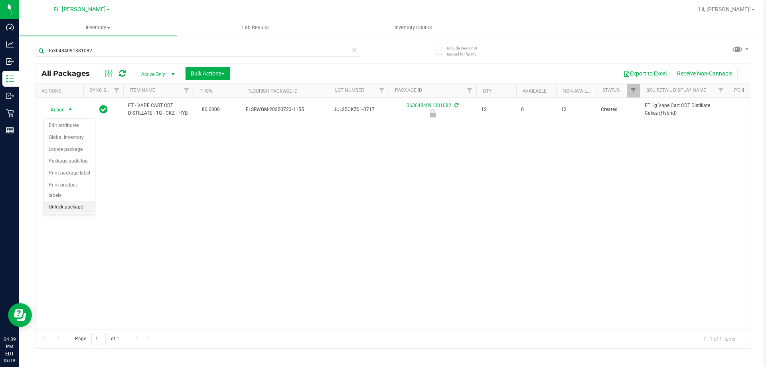
click at [72, 201] on li "Unlock package" at bounding box center [69, 207] width 51 height 12
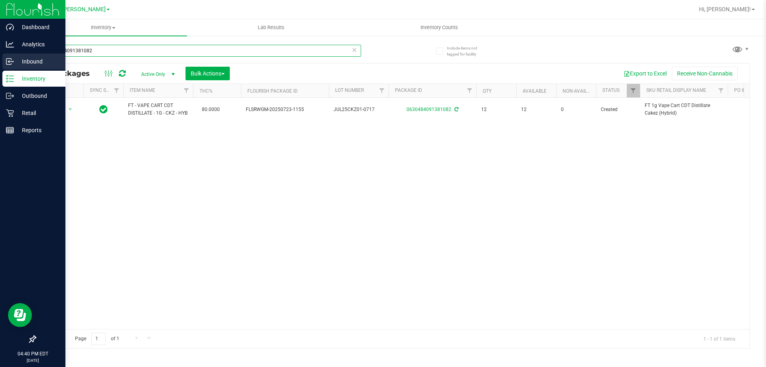
drag, startPoint x: 156, startPoint y: 56, endPoint x: 0, endPoint y: 56, distance: 156.4
click at [0, 56] on div "Dashboard Analytics Inbound Inventory Outbound Retail Reports 04:40 PM EDT 08/1…" at bounding box center [383, 183] width 766 height 367
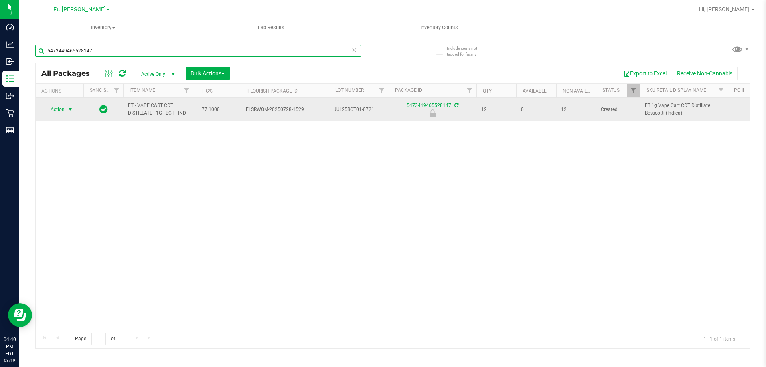
type input "5473449465528147"
click at [70, 112] on span "select" at bounding box center [70, 109] width 6 height 6
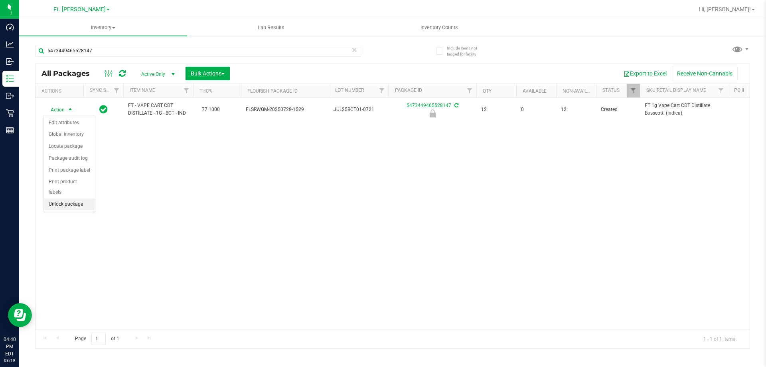
click at [71, 198] on li "Unlock package" at bounding box center [69, 204] width 51 height 12
